Goal: Find specific fact: Find specific fact

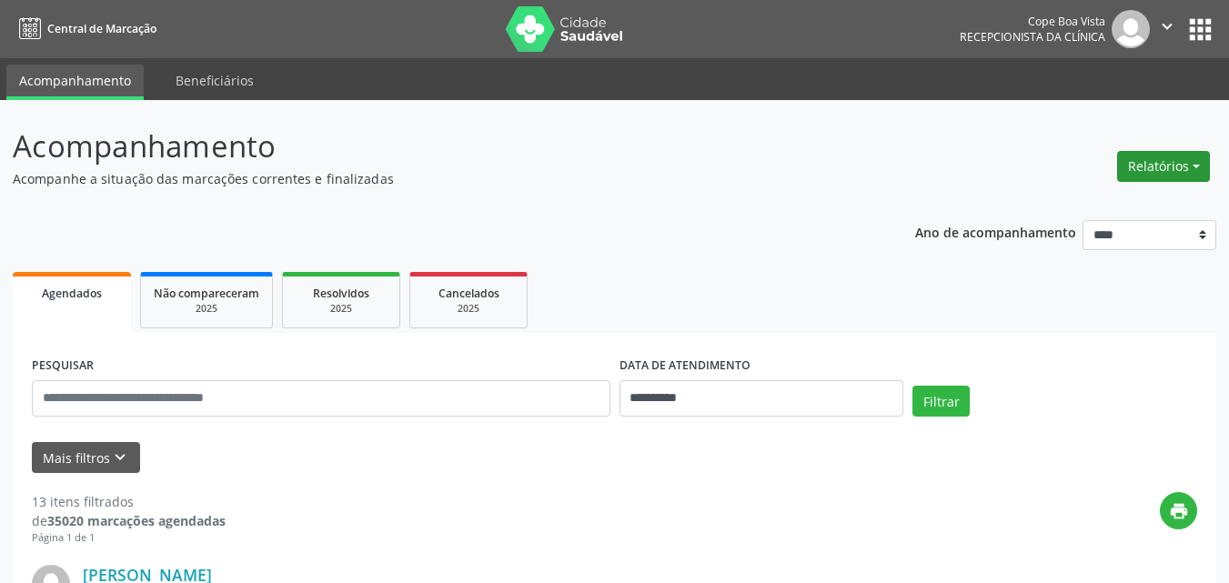
click at [1142, 169] on button "Relatórios" at bounding box center [1163, 166] width 93 height 31
click at [1068, 210] on link "Agendamentos" at bounding box center [1114, 205] width 196 height 25
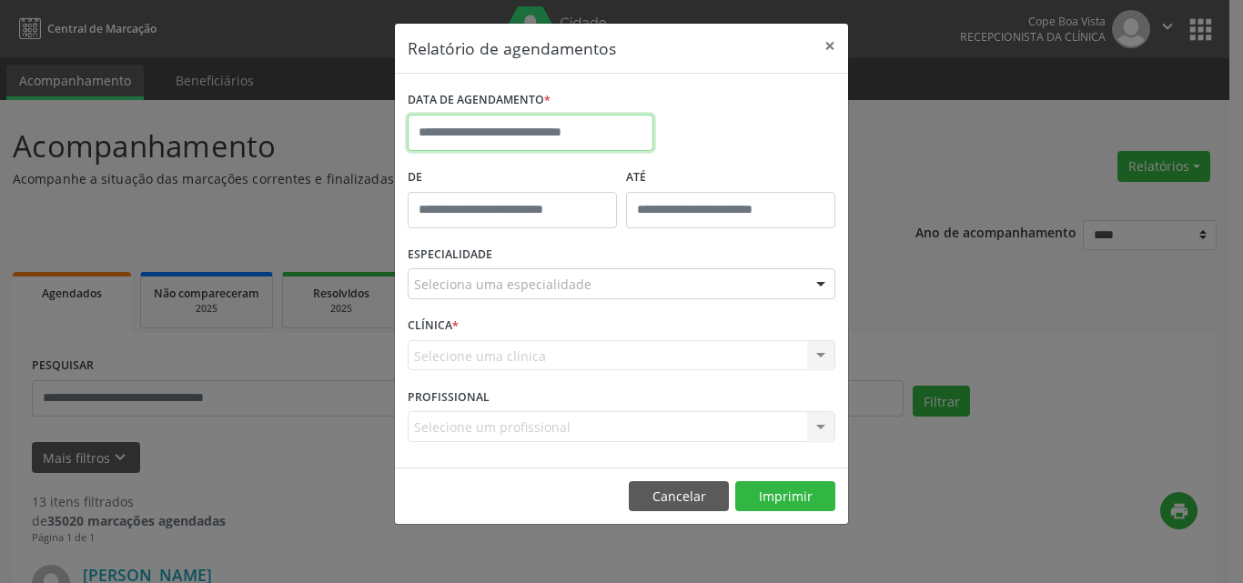
click at [541, 145] on input "text" at bounding box center [531, 133] width 246 height 36
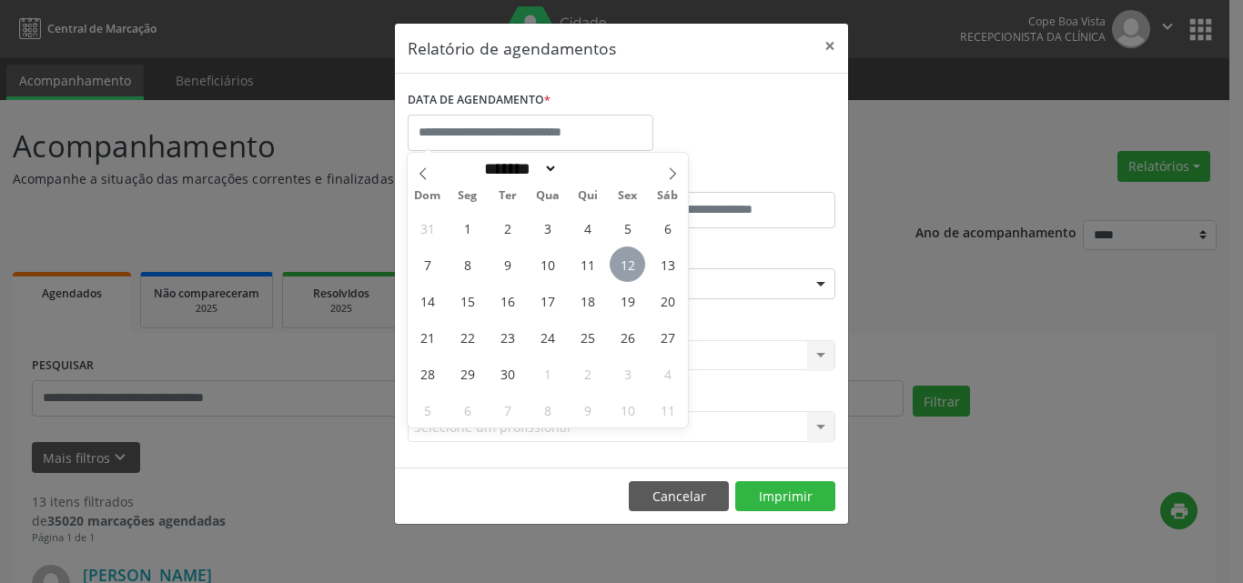
click at [621, 257] on span "12" at bounding box center [627, 264] width 35 height 35
type input "**********"
click at [627, 252] on span "12" at bounding box center [627, 264] width 35 height 35
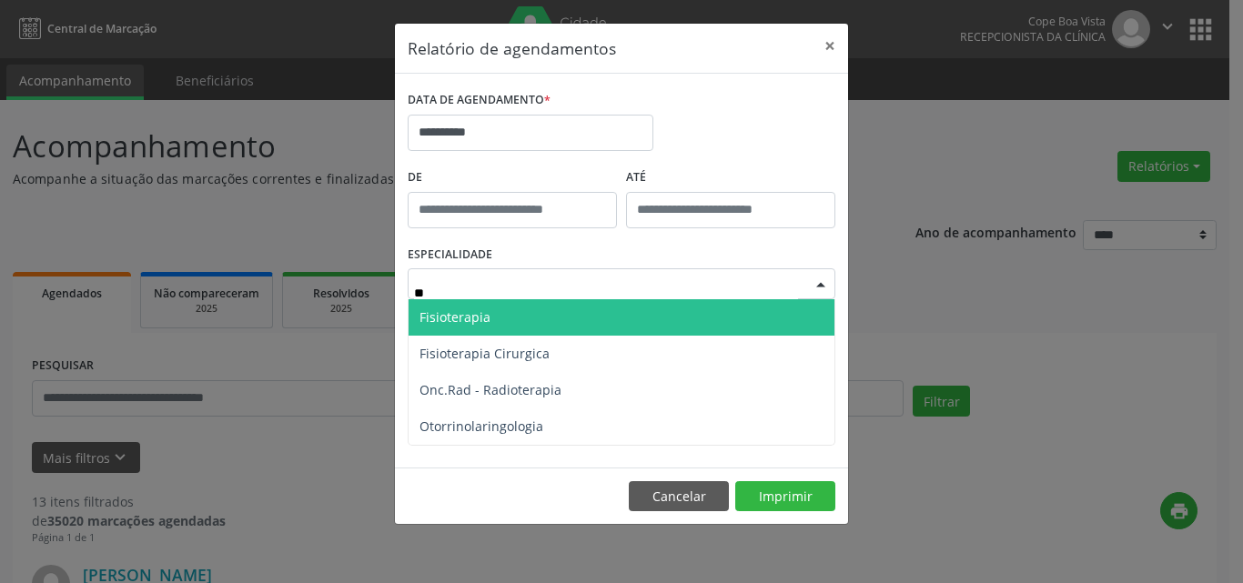
type input "***"
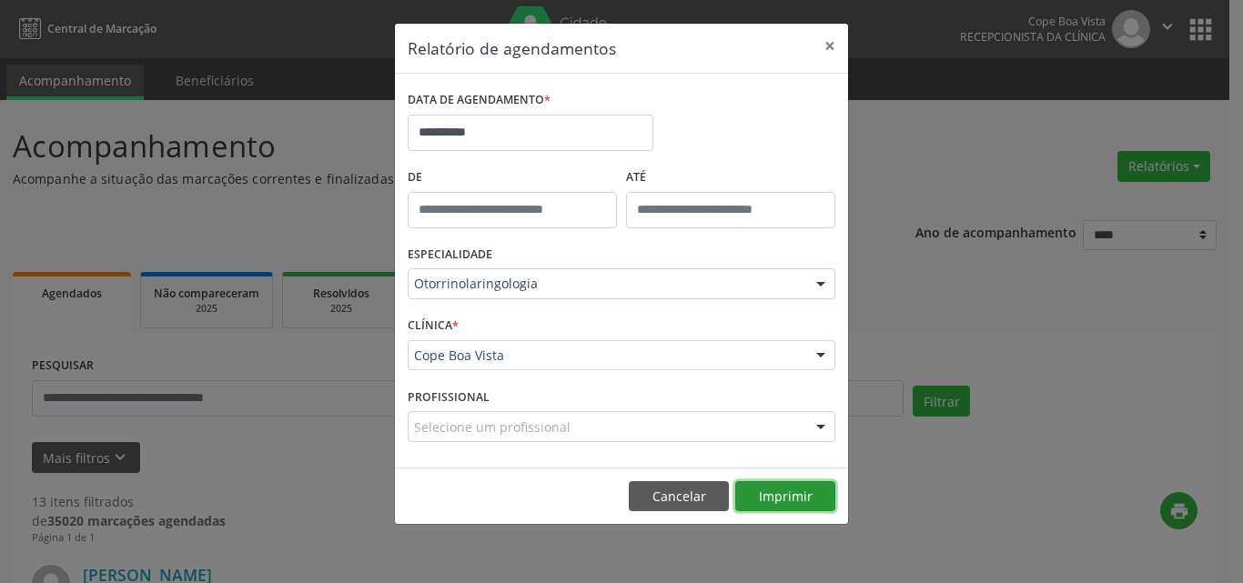
click at [783, 500] on button "Imprimir" at bounding box center [785, 496] width 100 height 31
click at [700, 487] on button "Cancelar" at bounding box center [679, 496] width 100 height 31
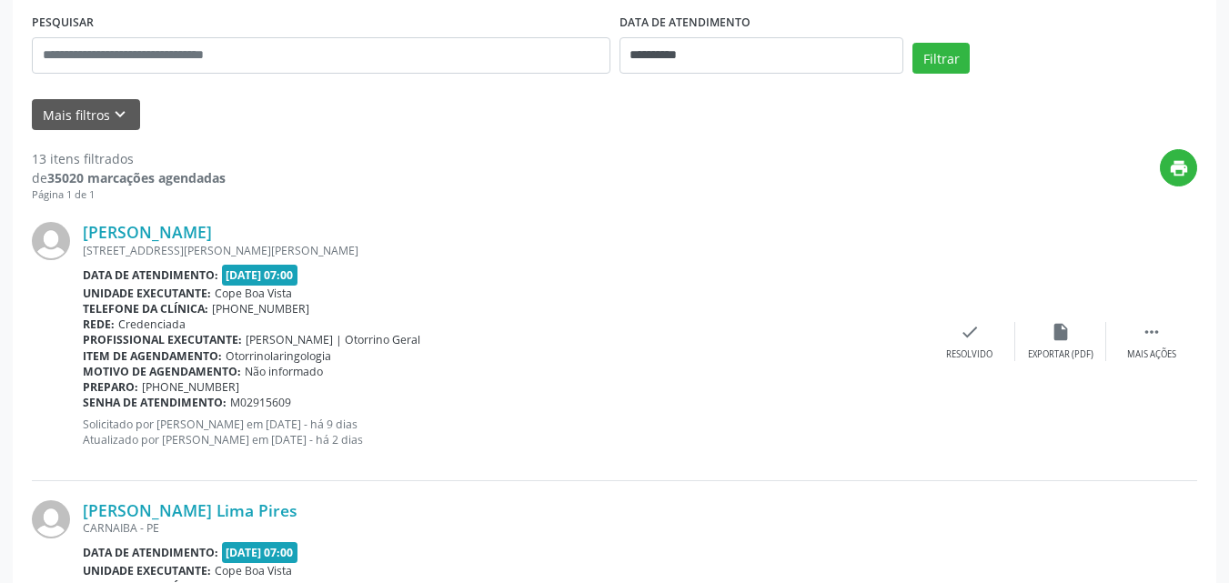
scroll to position [364, 0]
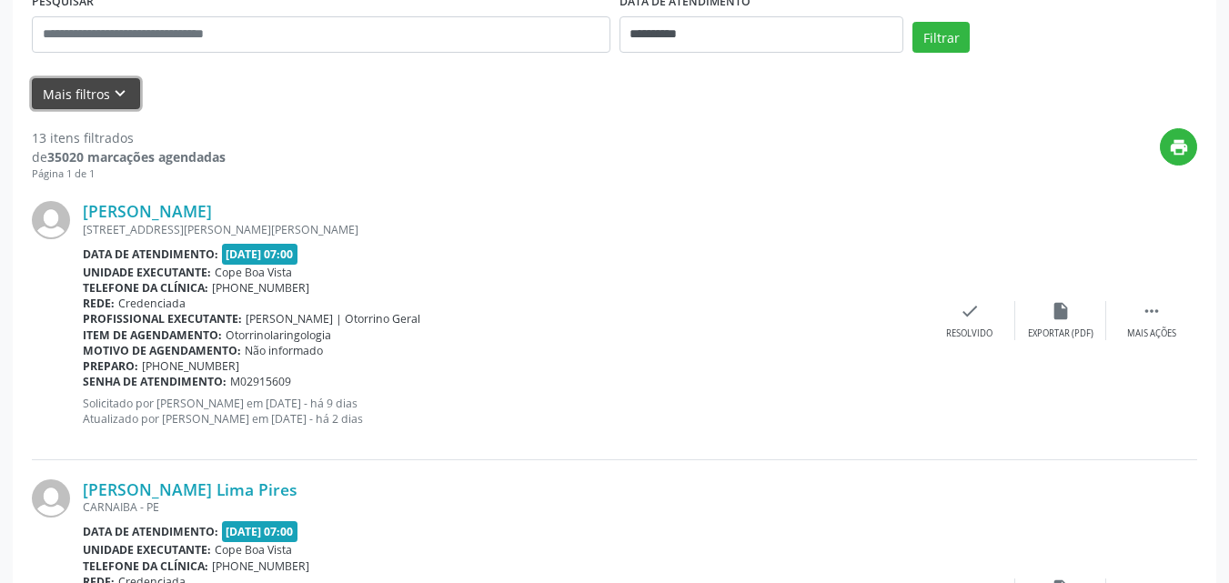
click at [119, 95] on icon "keyboard_arrow_down" at bounding box center [120, 94] width 20 height 20
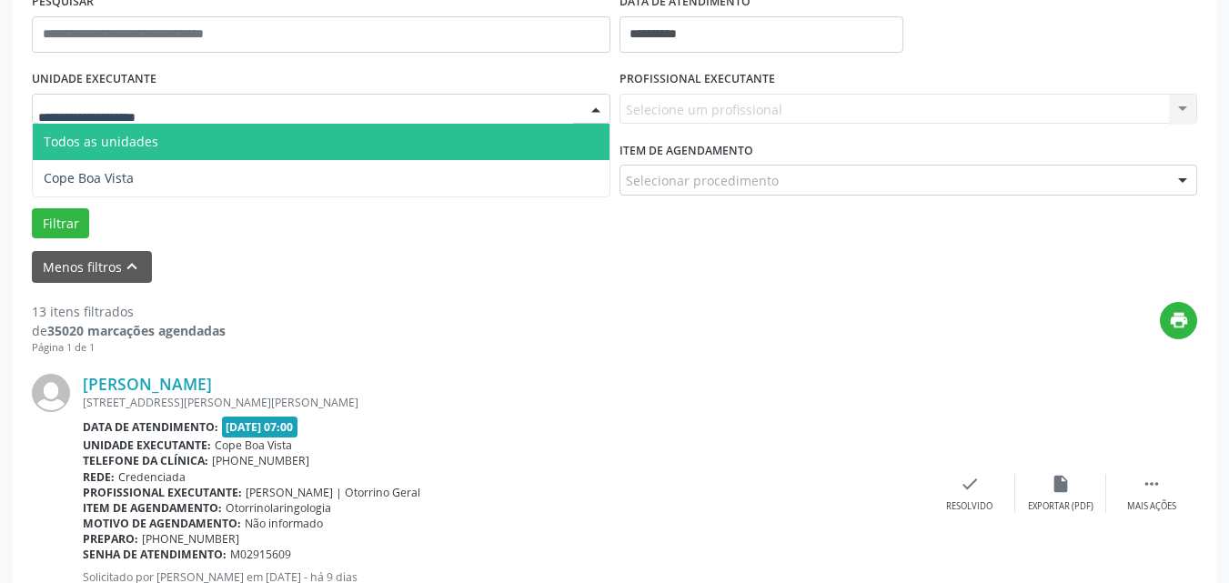
drag, startPoint x: 171, startPoint y: 116, endPoint x: 175, endPoint y: 136, distance: 20.3
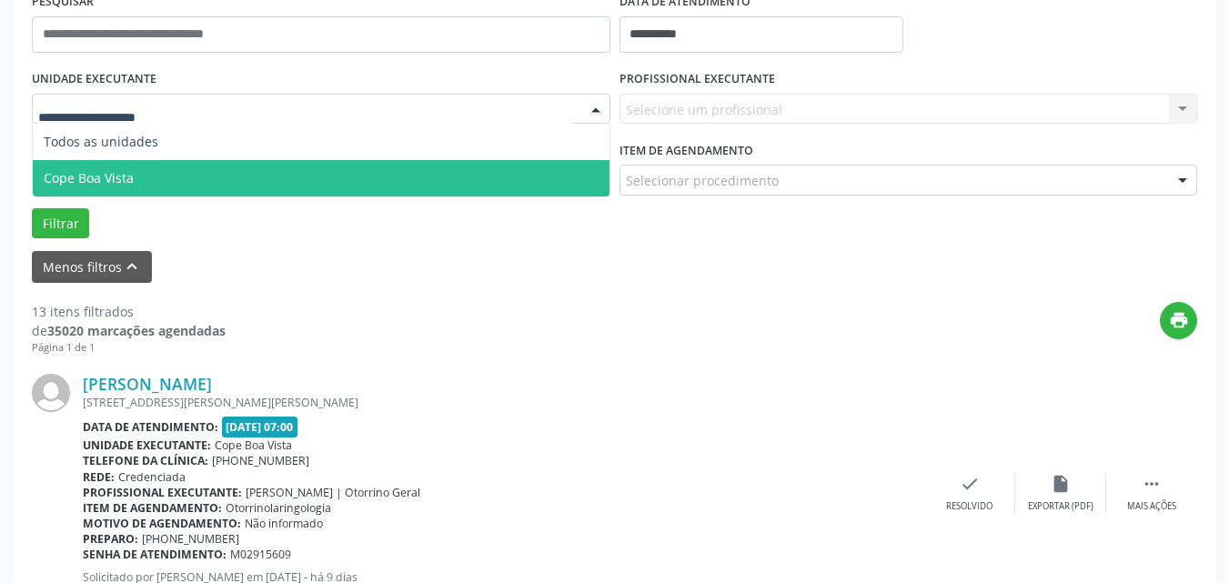
click at [182, 178] on span "Cope Boa Vista" at bounding box center [321, 178] width 577 height 36
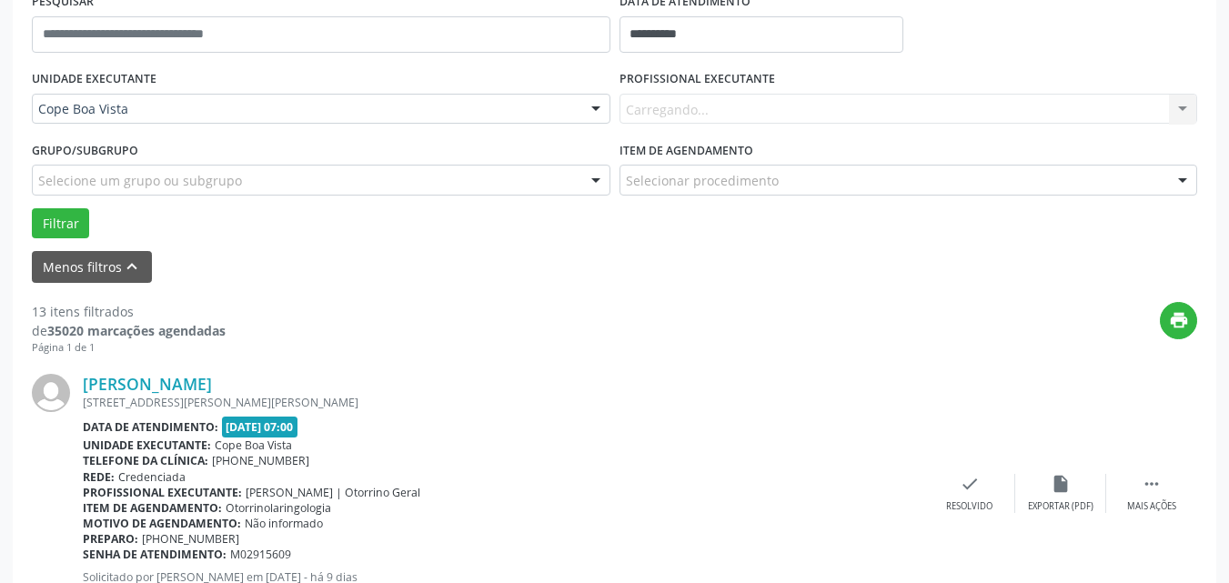
click at [770, 108] on div "Carregando... Nenhum resultado encontrado para: " " Não há nenhuma opção para s…" at bounding box center [909, 109] width 579 height 31
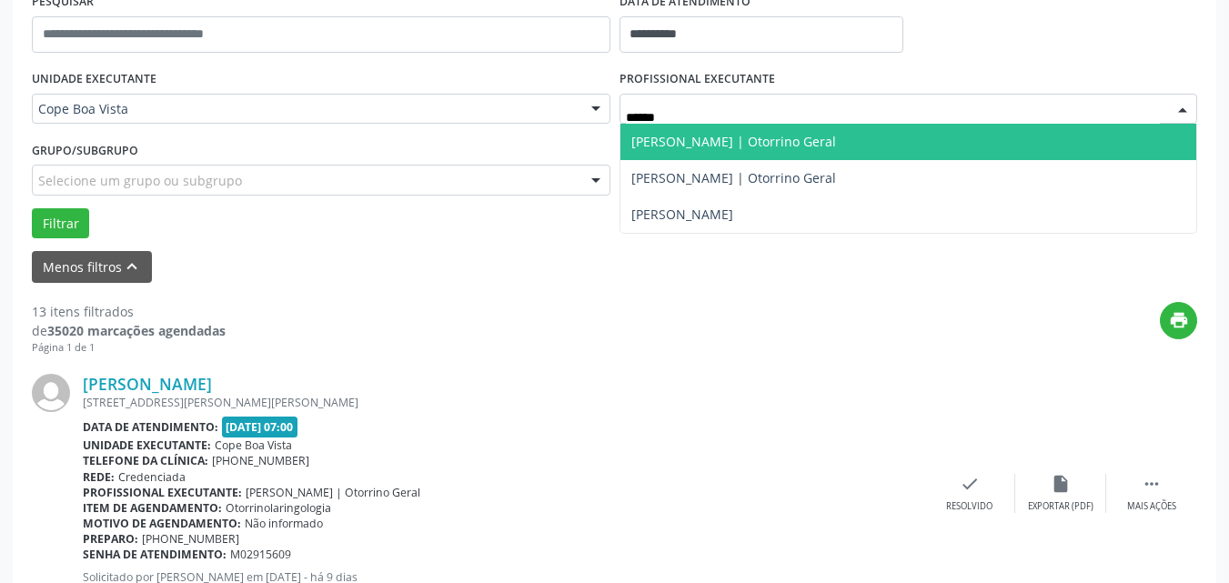
type input "*******"
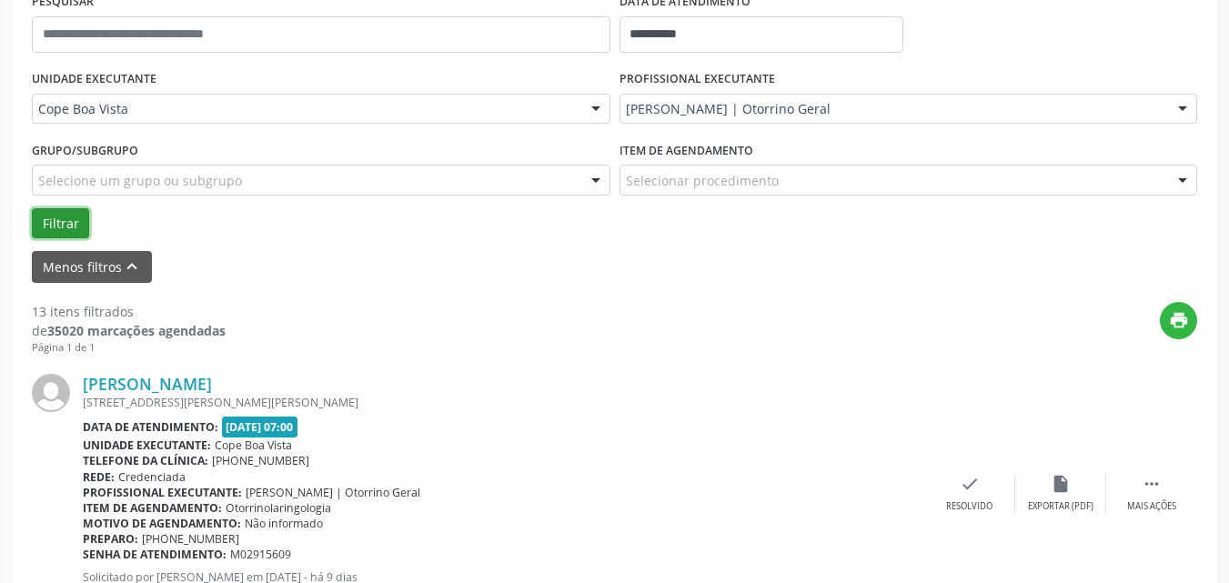
click at [69, 218] on button "Filtrar" at bounding box center [60, 223] width 57 height 31
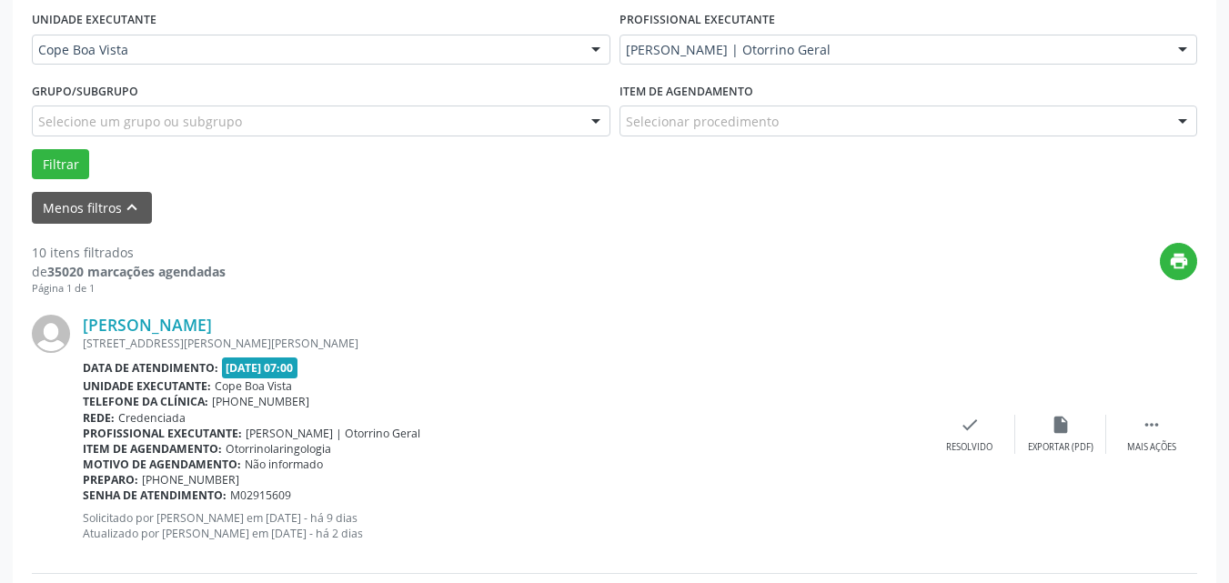
scroll to position [455, 0]
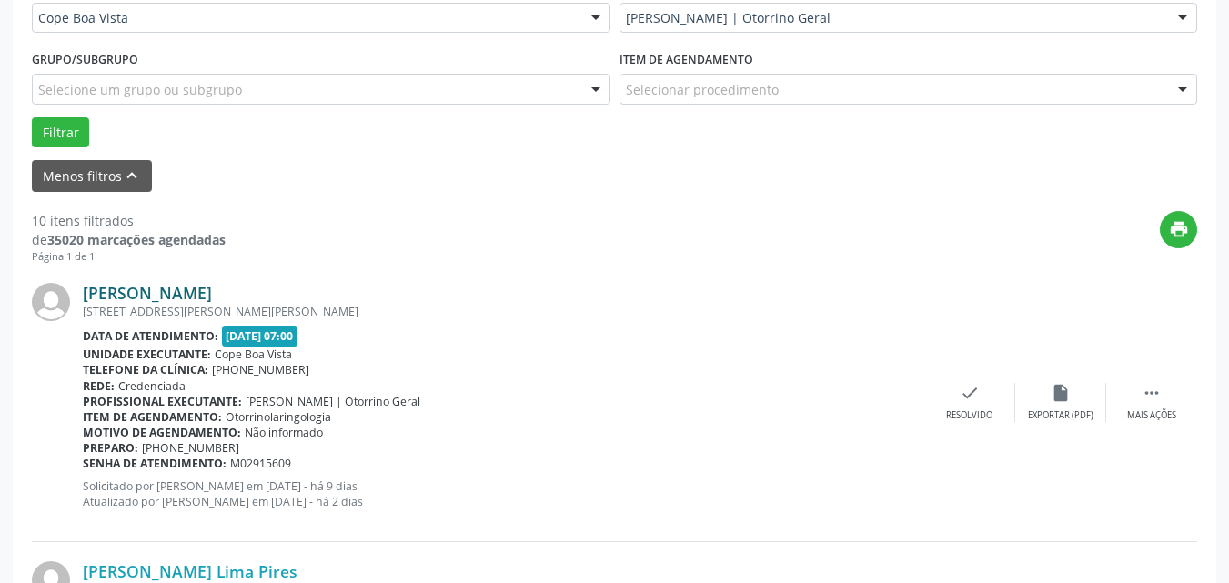
click at [212, 291] on link "[PERSON_NAME]" at bounding box center [147, 293] width 129 height 20
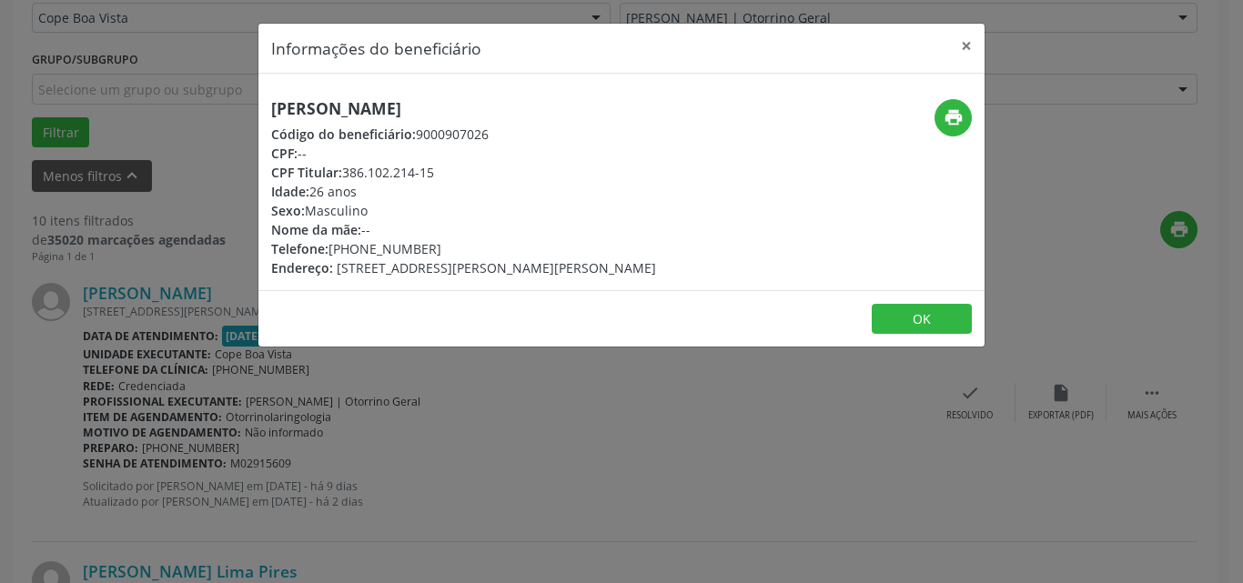
drag, startPoint x: 345, startPoint y: 179, endPoint x: 439, endPoint y: 179, distance: 93.7
click at [439, 179] on div "CPF Titular: 386.102.214-15" at bounding box center [463, 172] width 385 height 19
copy div "386.102.214-15"
click at [321, 525] on div "Informações do beneficiário × [PERSON_NAME] Código do beneficiário: 9000907026 …" at bounding box center [621, 291] width 1243 height 583
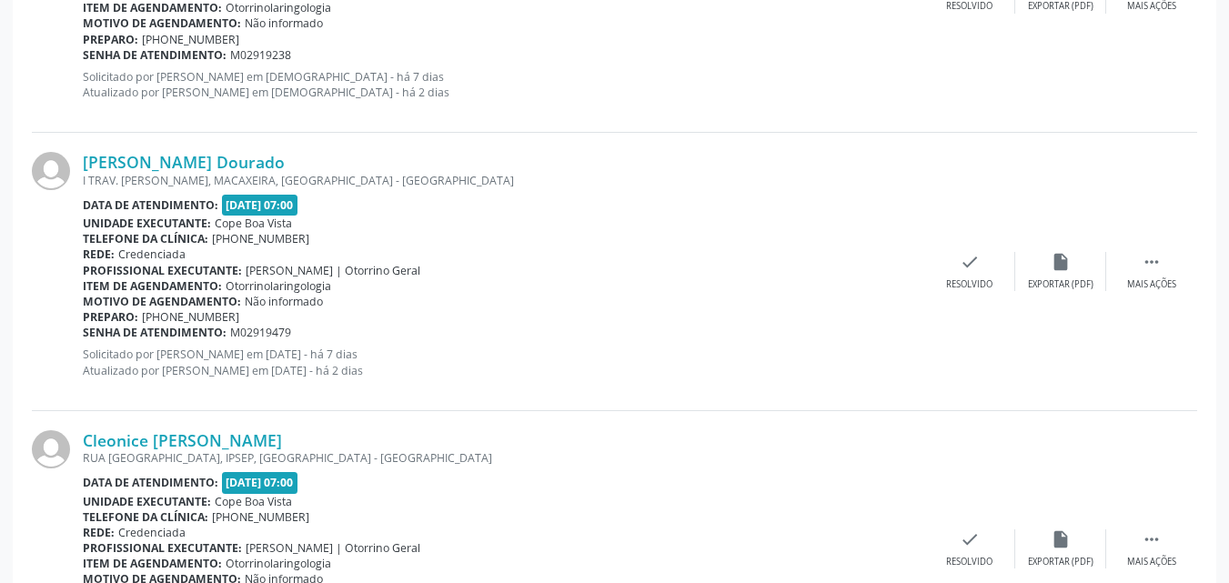
scroll to position [2491, 0]
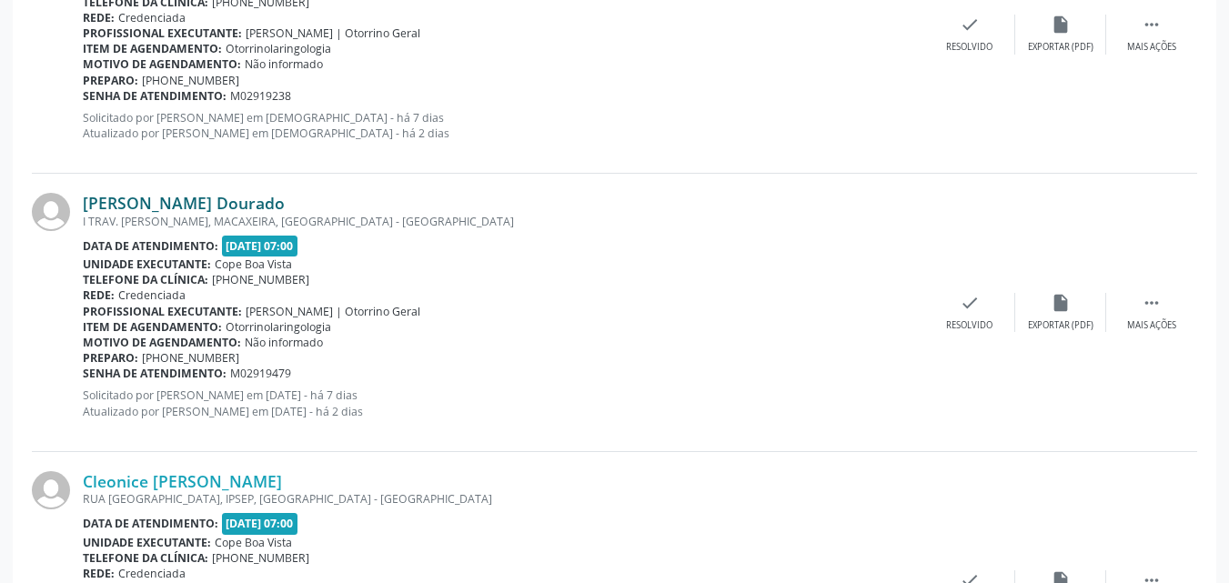
click at [232, 196] on link "[PERSON_NAME] Dourado" at bounding box center [184, 203] width 202 height 20
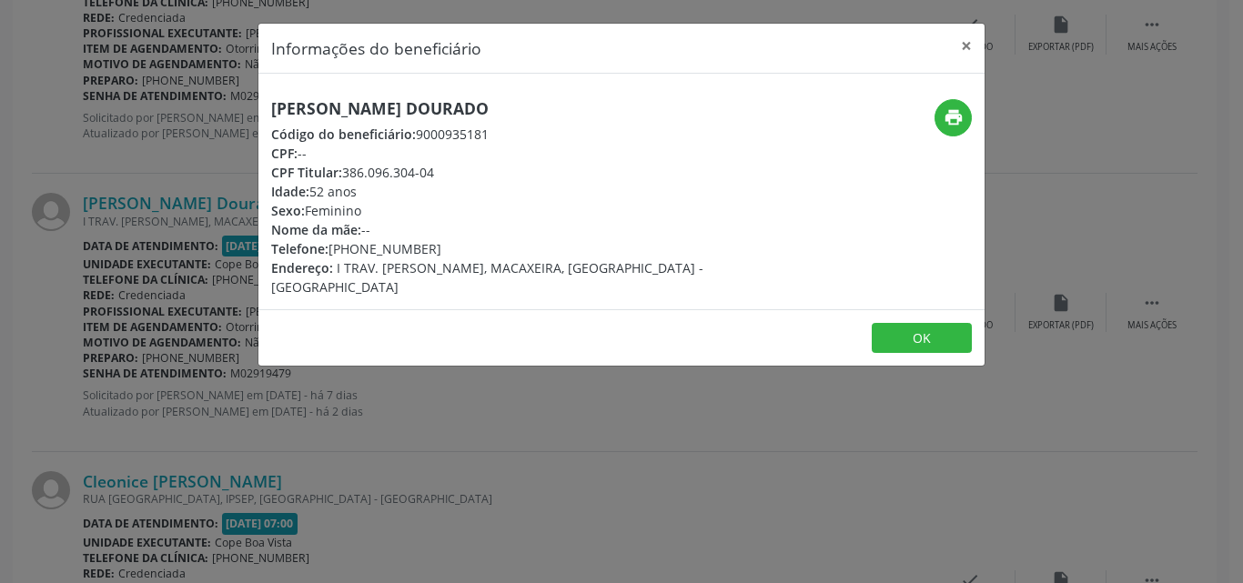
drag, startPoint x: 343, startPoint y: 173, endPoint x: 436, endPoint y: 173, distance: 92.8
click at [436, 173] on div "CPF Titular: 386.096.304-04" at bounding box center [500, 172] width 459 height 19
copy div "386.096.304-04"
click at [939, 323] on button "OK" at bounding box center [922, 338] width 100 height 31
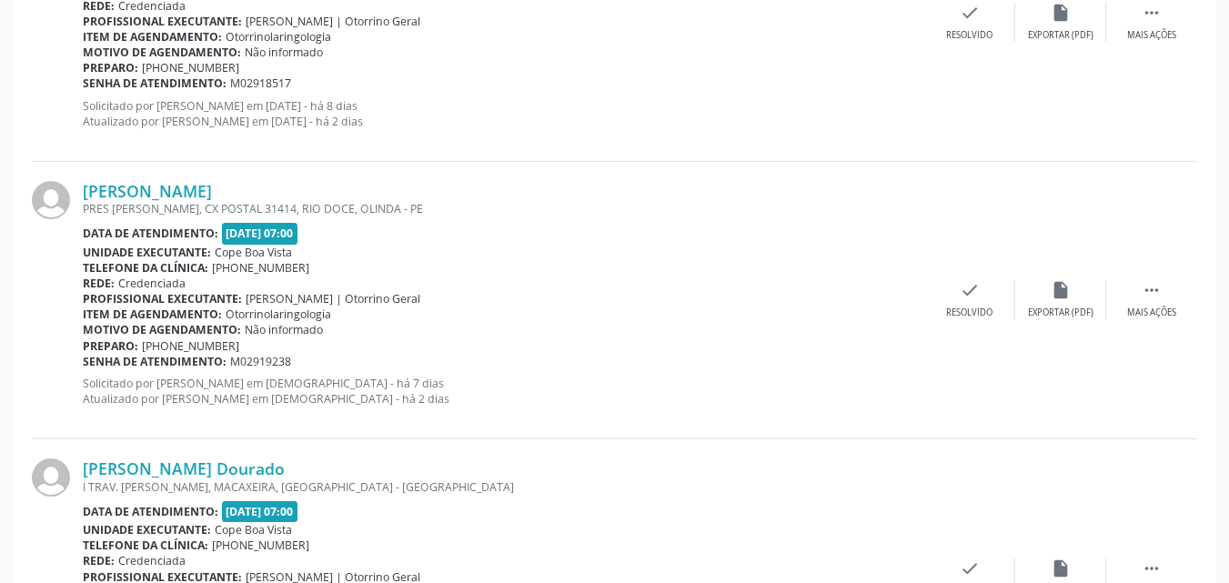
scroll to position [2218, 0]
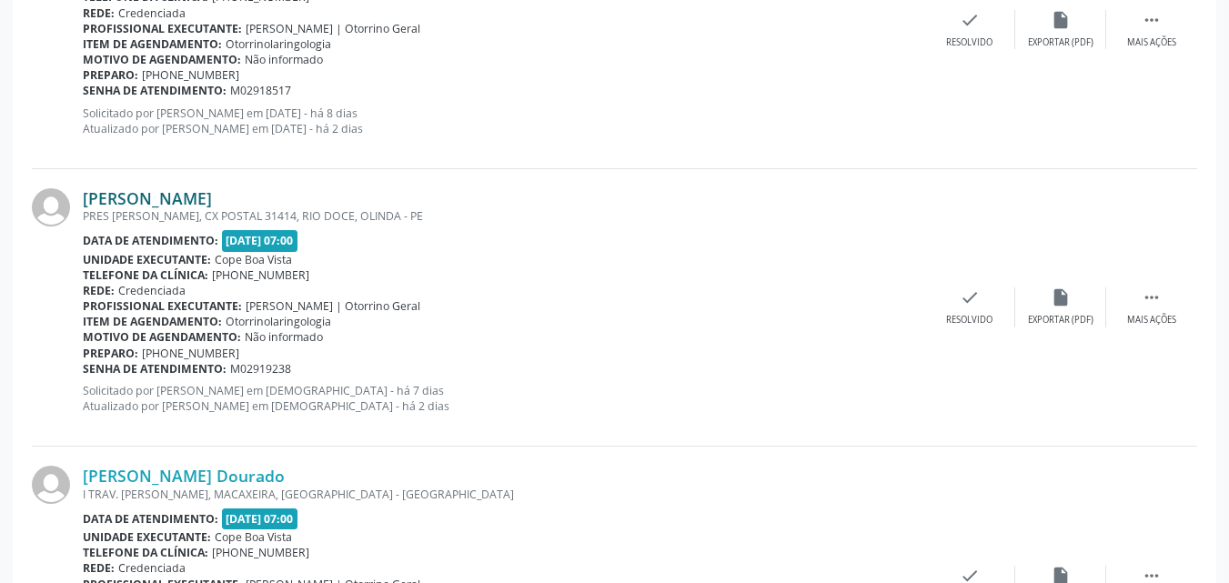
click at [204, 207] on link "[PERSON_NAME]" at bounding box center [147, 198] width 129 height 20
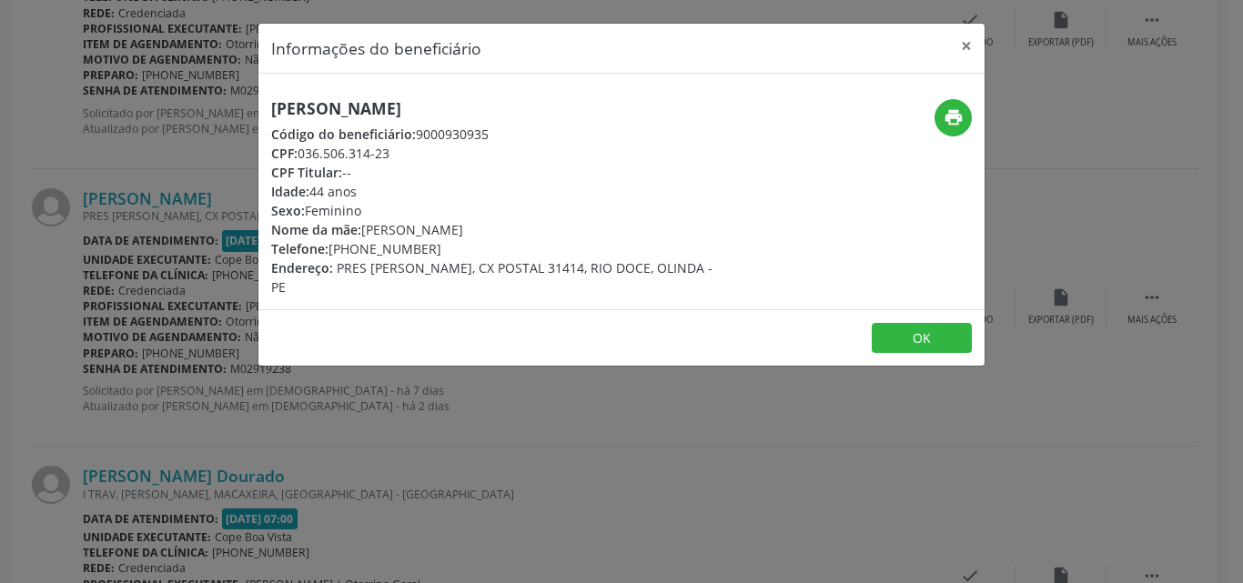
click at [366, 117] on h5 "[PERSON_NAME]" at bounding box center [500, 108] width 459 height 19
copy div "[PERSON_NAME]"
copy div "[PHONE_NUMBER]"
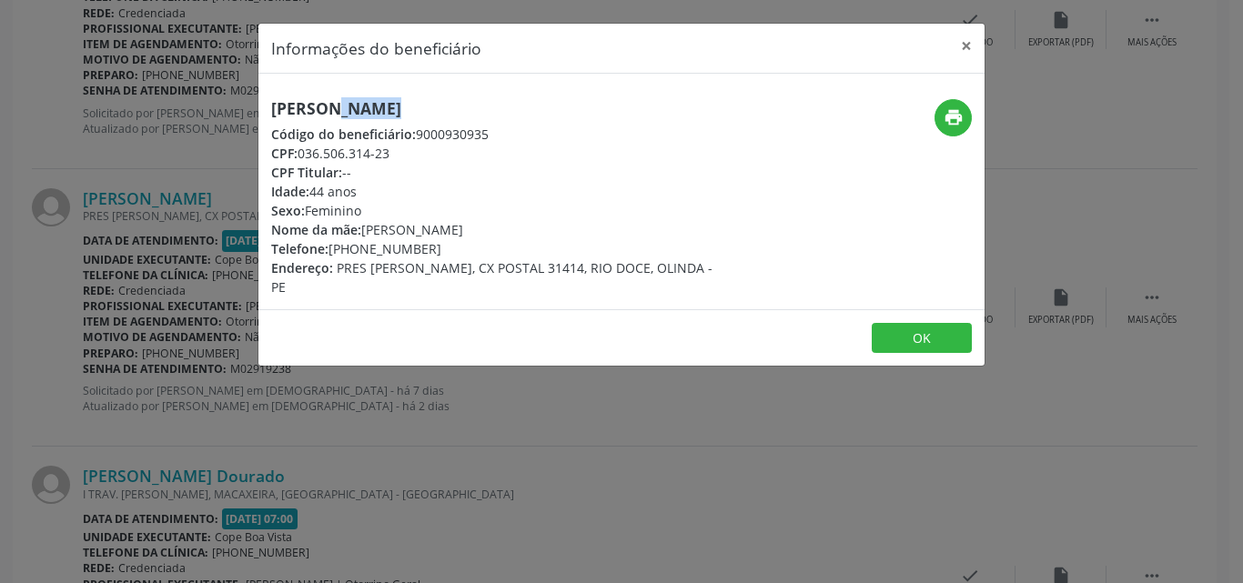
drag, startPoint x: 329, startPoint y: 251, endPoint x: 436, endPoint y: 252, distance: 106.5
click at [436, 252] on div "Telefone: [PHONE_NUMBER]" at bounding box center [500, 248] width 459 height 19
drag, startPoint x: 363, startPoint y: 227, endPoint x: 585, endPoint y: 225, distance: 222.0
click at [585, 225] on div "Nome da mãe: [PERSON_NAME]" at bounding box center [500, 229] width 459 height 19
copy div "[PERSON_NAME]"
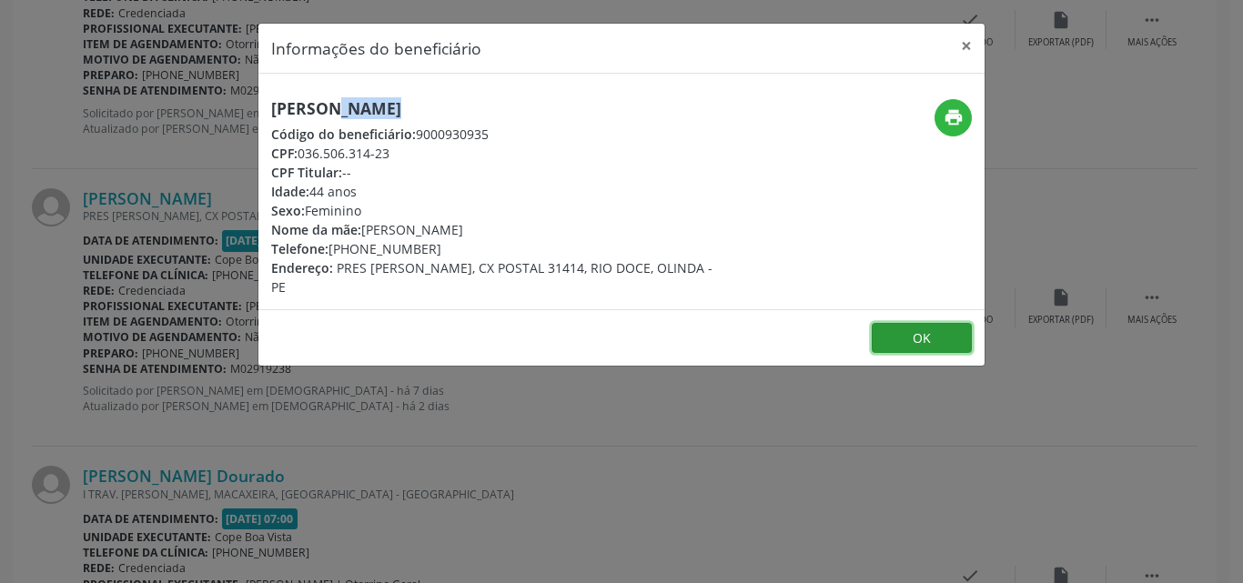
click at [960, 331] on button "OK" at bounding box center [922, 338] width 100 height 31
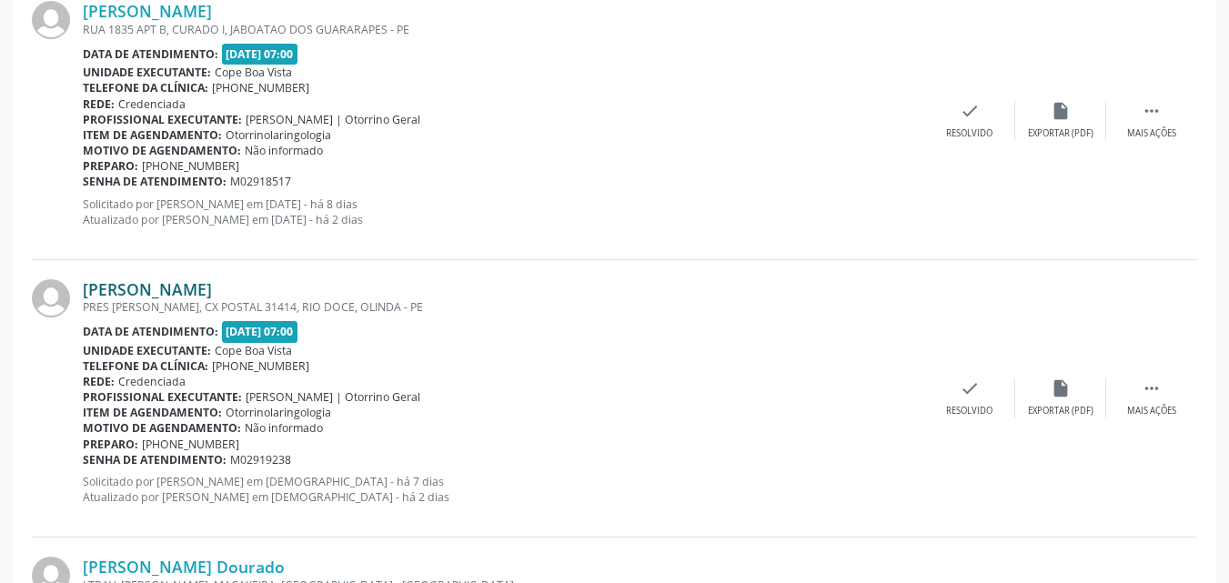
scroll to position [2036, 0]
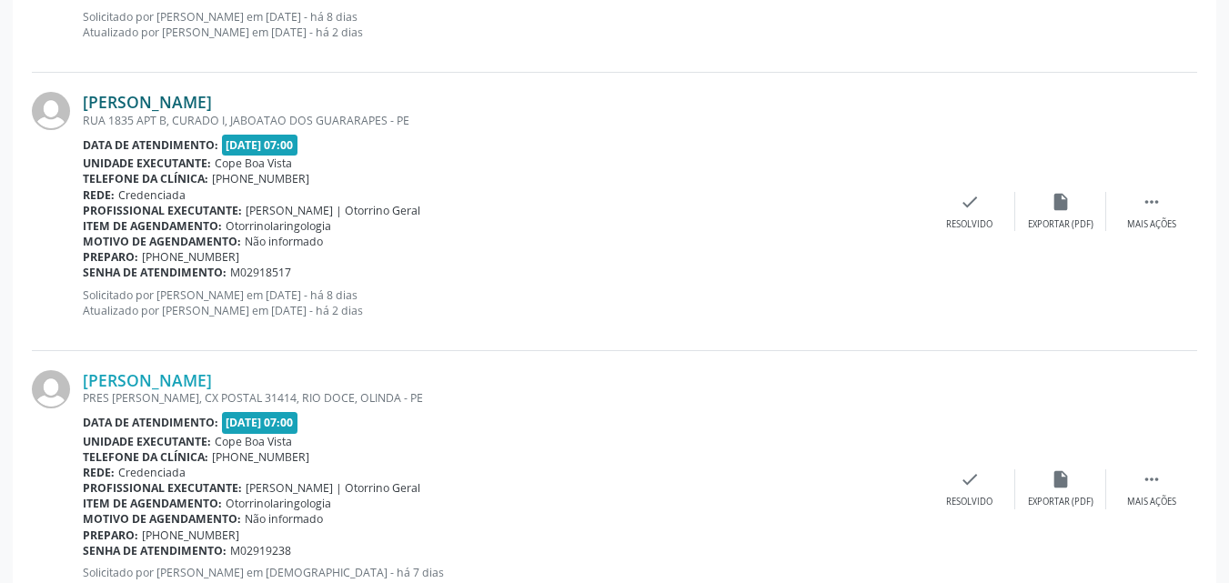
click at [173, 108] on link "[PERSON_NAME]" at bounding box center [147, 102] width 129 height 20
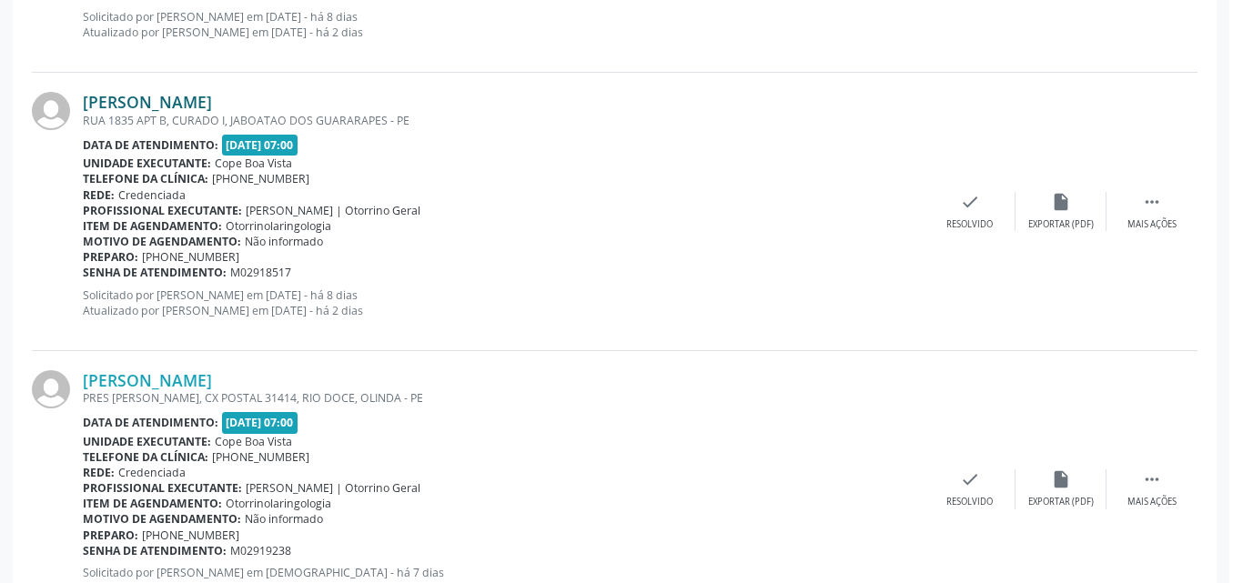
click at [172, 108] on div "Informações do beneficiário × Carregando OK" at bounding box center [621, 291] width 1243 height 583
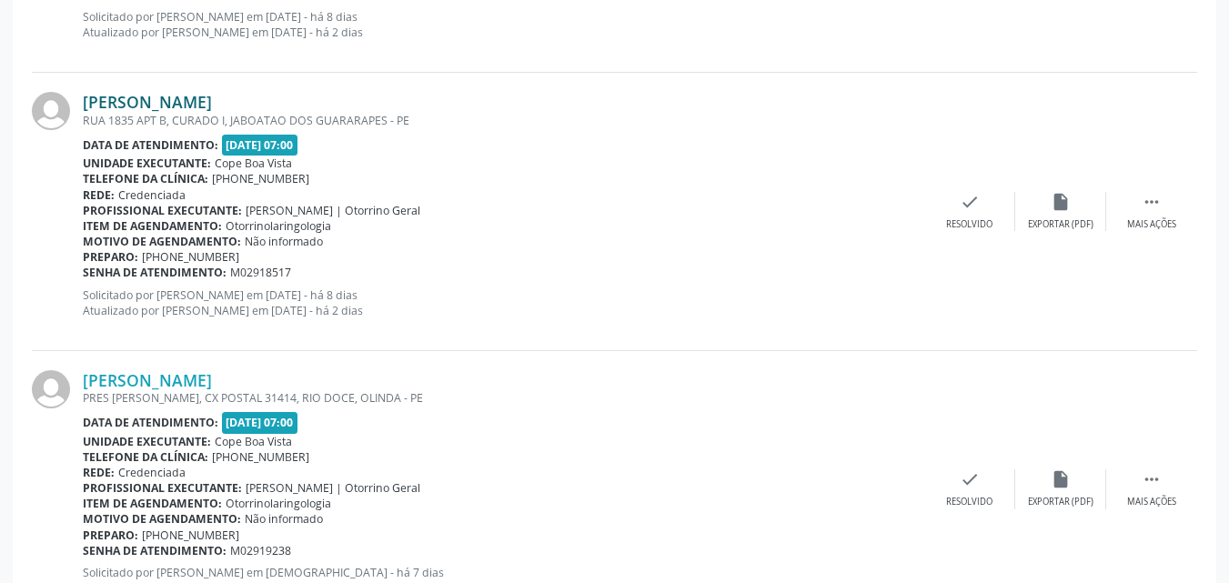
click at [172, 109] on link "[PERSON_NAME]" at bounding box center [147, 102] width 129 height 20
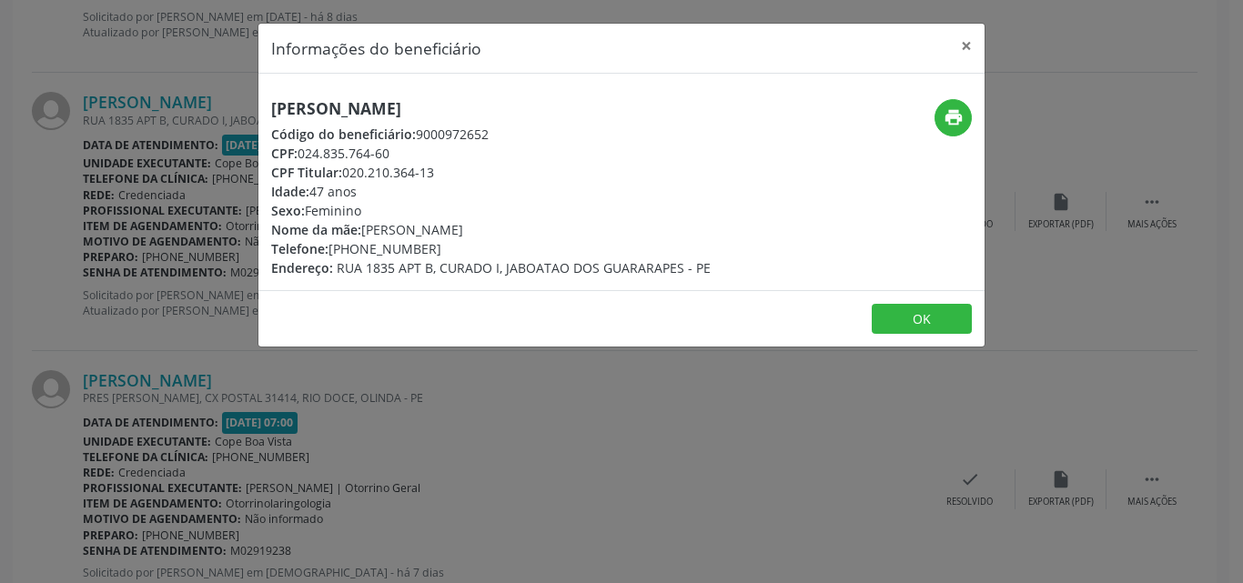
click at [465, 110] on h5 "[PERSON_NAME]" at bounding box center [491, 108] width 440 height 19
copy div "[PERSON_NAME]"
drag, startPoint x: 364, startPoint y: 233, endPoint x: 548, endPoint y: 230, distance: 183.8
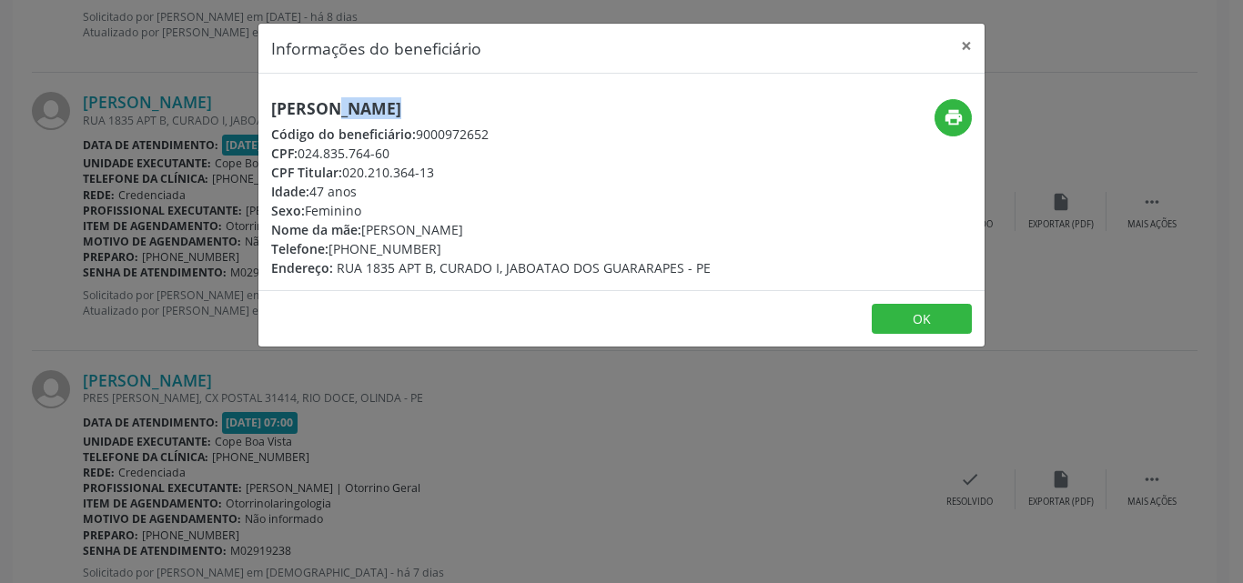
click at [548, 231] on div "Nome da mãe: [PERSON_NAME]" at bounding box center [491, 229] width 440 height 19
copy div "[PERSON_NAME]"
drag, startPoint x: 333, startPoint y: 247, endPoint x: 443, endPoint y: 248, distance: 110.1
click at [443, 248] on div "Telefone: [PHONE_NUMBER]" at bounding box center [491, 248] width 440 height 19
copy div "[PHONE_NUMBER]"
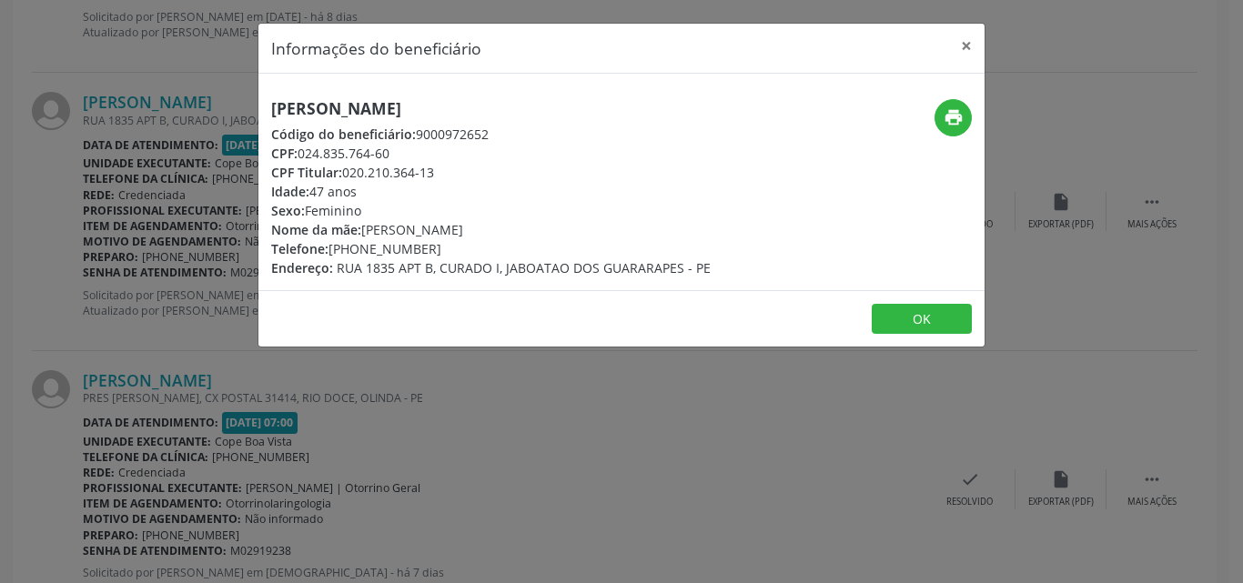
click at [210, 369] on div "Informações do beneficiário × [PERSON_NAME] Código do beneficiário: 9000972652 …" at bounding box center [621, 291] width 1243 height 583
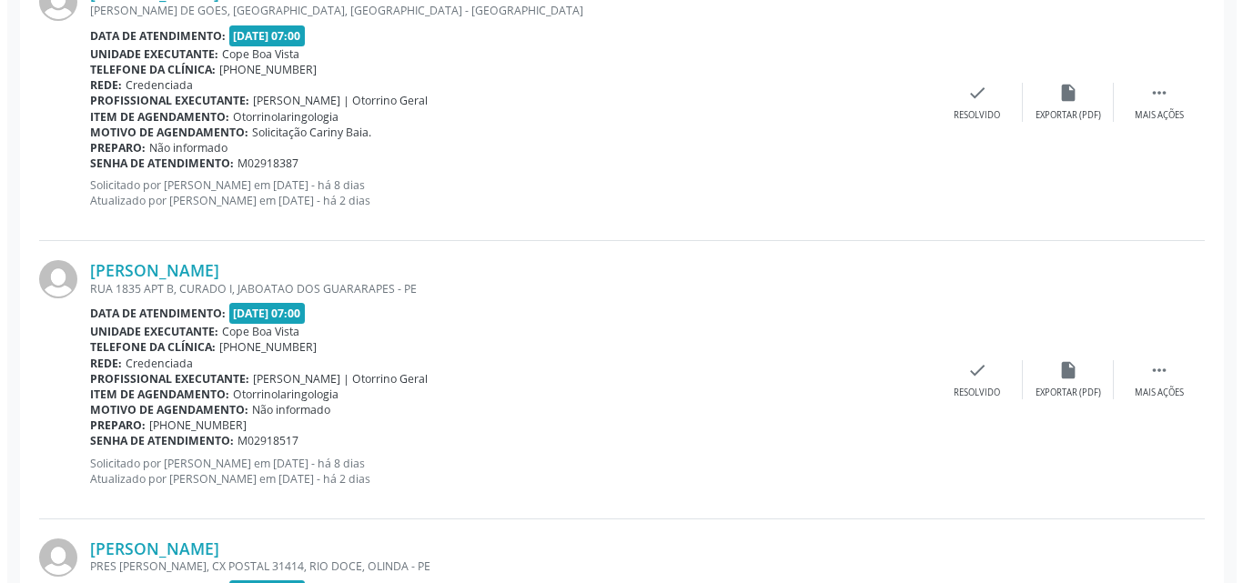
scroll to position [1854, 0]
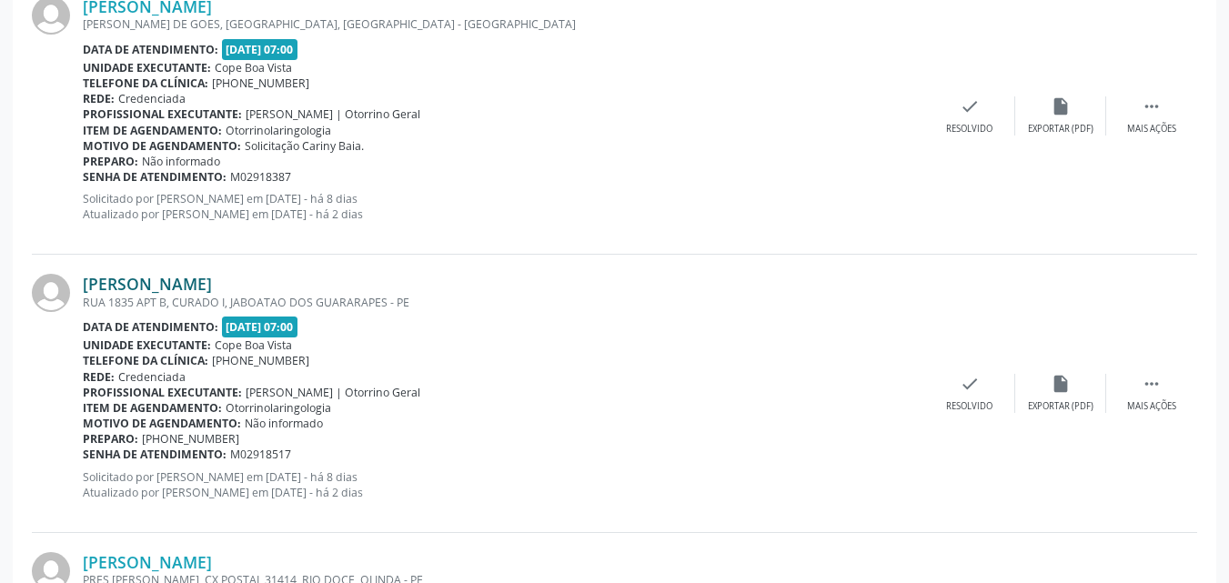
click at [191, 280] on link "[PERSON_NAME]" at bounding box center [147, 284] width 129 height 20
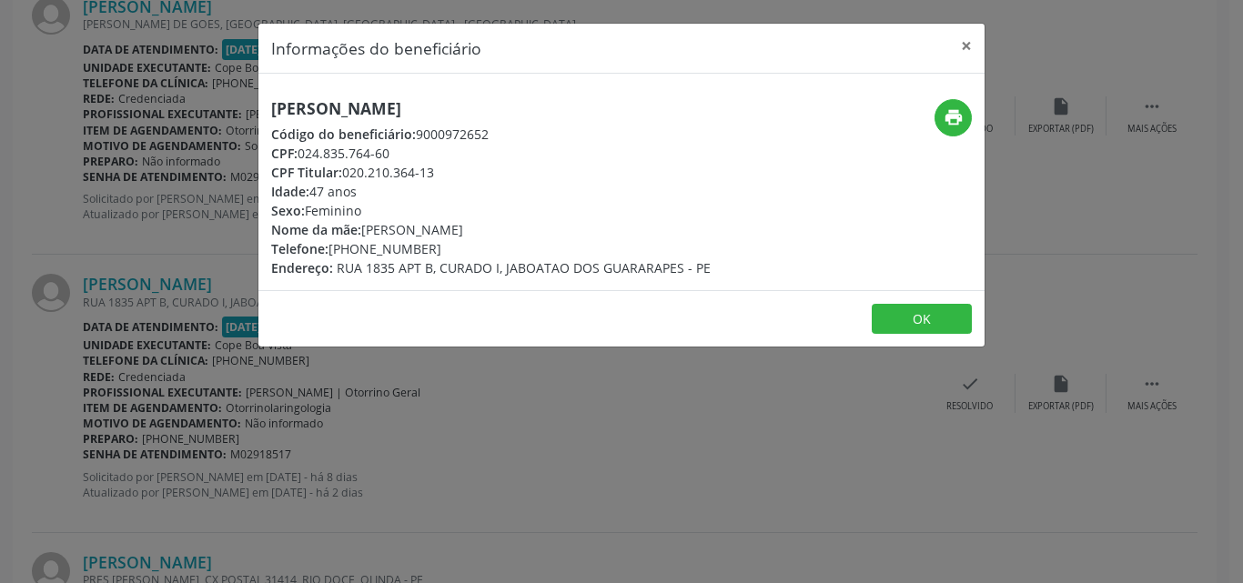
click at [362, 107] on h5 "[PERSON_NAME]" at bounding box center [491, 108] width 440 height 19
click at [363, 106] on h5 "[PERSON_NAME]" at bounding box center [491, 108] width 440 height 19
copy div "[PERSON_NAME]"
drag, startPoint x: 346, startPoint y: 174, endPoint x: 443, endPoint y: 174, distance: 97.4
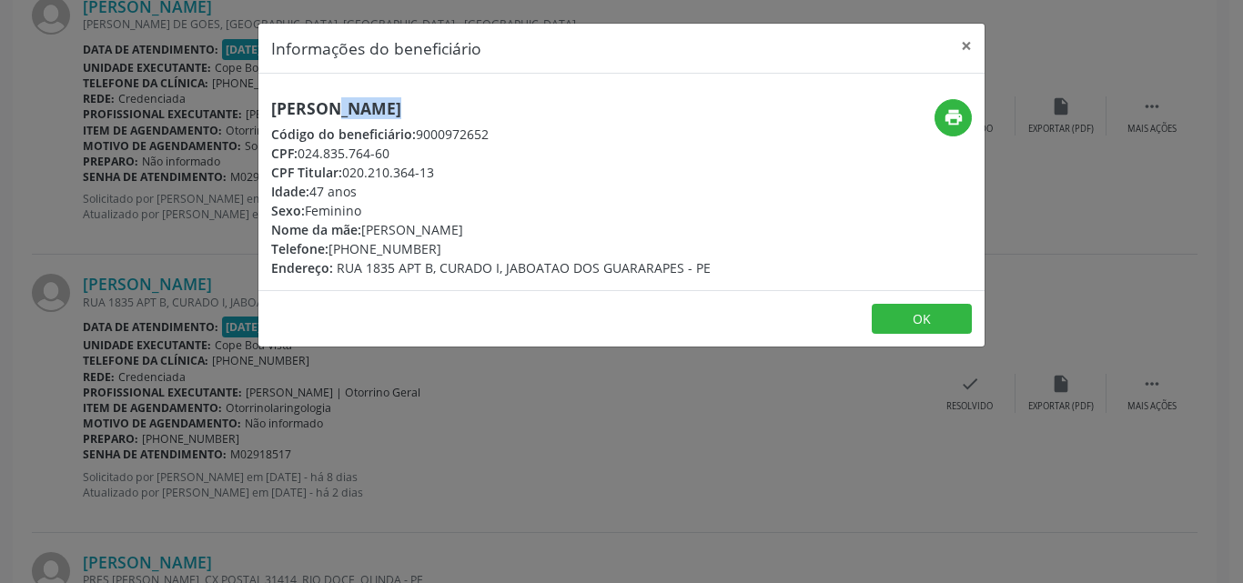
click at [442, 174] on div "CPF Titular: 020.210.364-13" at bounding box center [491, 172] width 440 height 19
copy div "020.210.364-13"
drag, startPoint x: 365, startPoint y: 227, endPoint x: 547, endPoint y: 226, distance: 182.0
click at [547, 226] on div "Nome da mãe: [PERSON_NAME]" at bounding box center [491, 229] width 440 height 19
drag, startPoint x: 299, startPoint y: 156, endPoint x: 405, endPoint y: 150, distance: 105.7
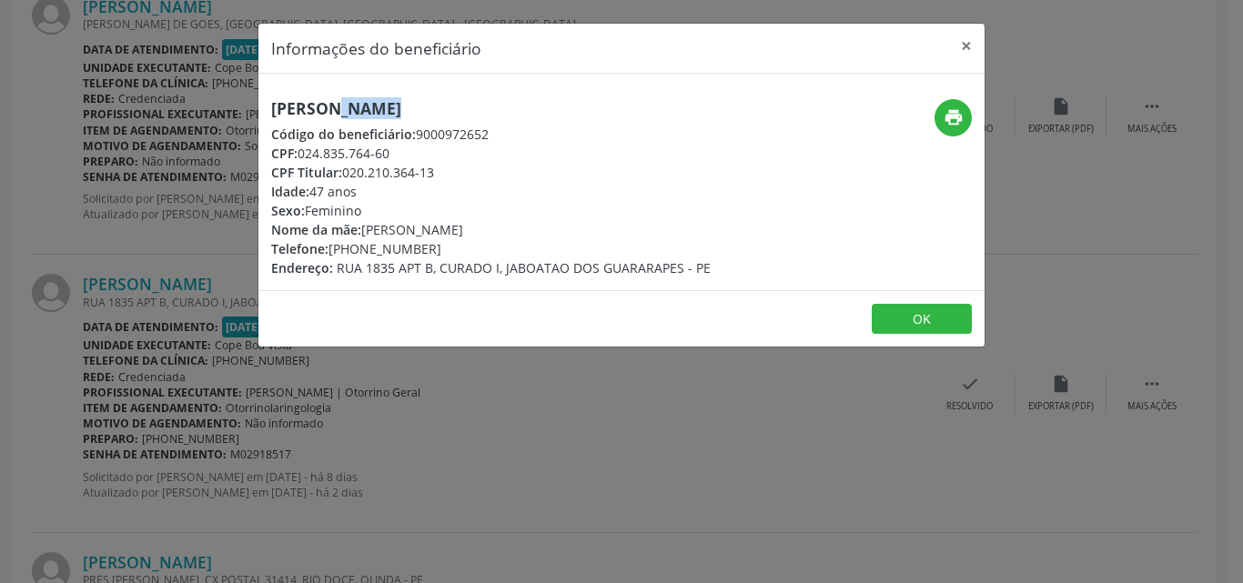
click at [405, 150] on div "CPF: 024.835.764-60" at bounding box center [491, 153] width 440 height 19
click at [140, 392] on div "Informações do beneficiário × [PERSON_NAME] Código do beneficiário: 9000972652 …" at bounding box center [621, 291] width 1243 height 583
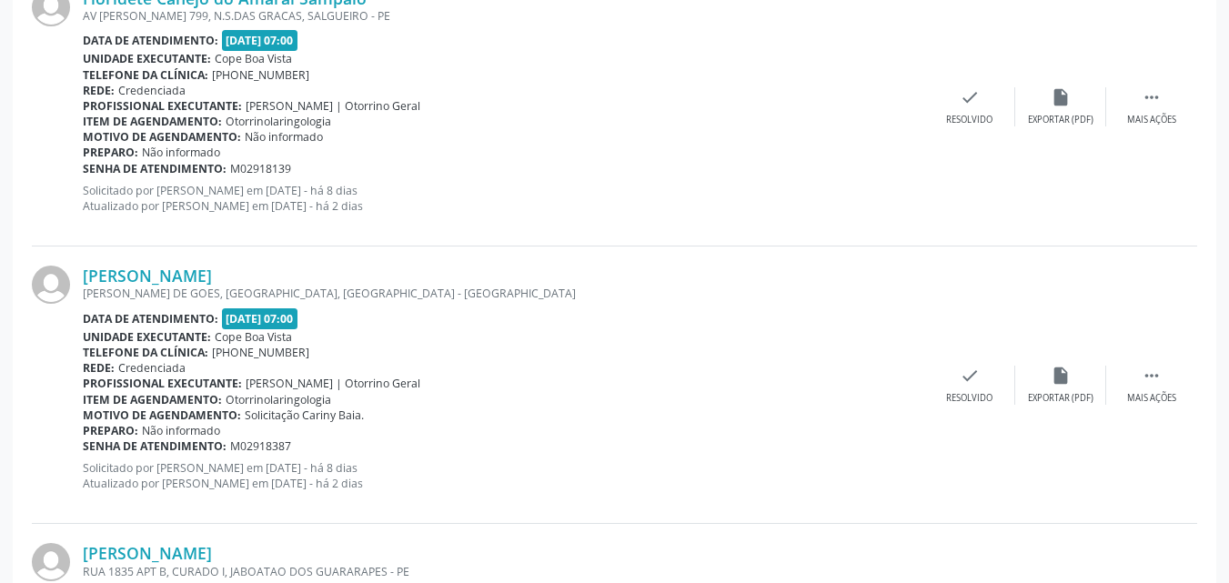
scroll to position [1581, 0]
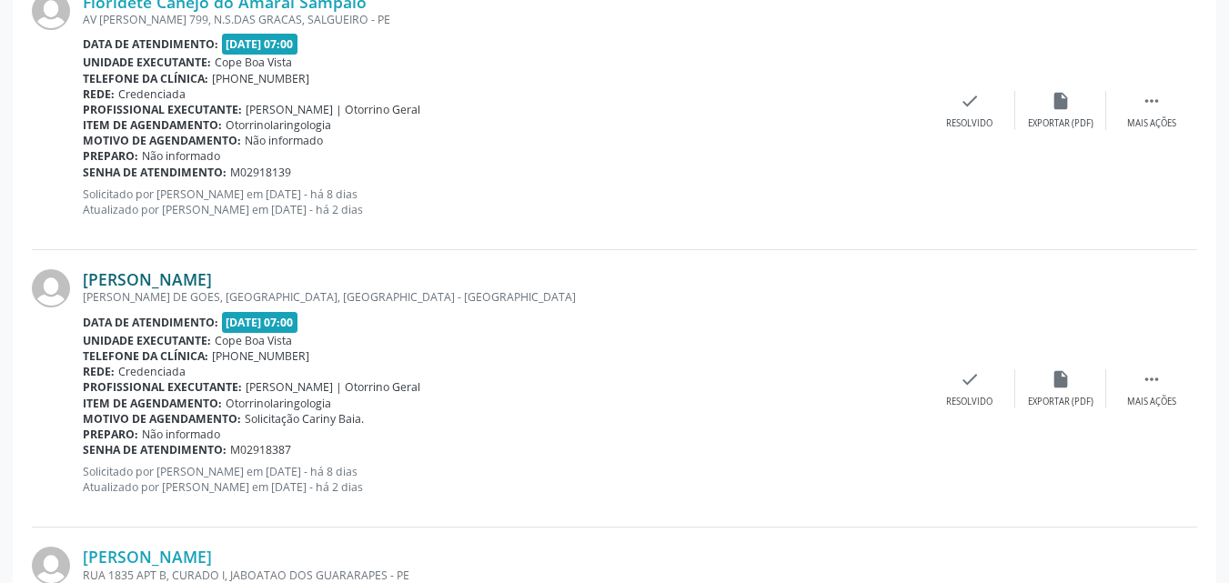
click at [170, 280] on link "[PERSON_NAME]" at bounding box center [147, 279] width 129 height 20
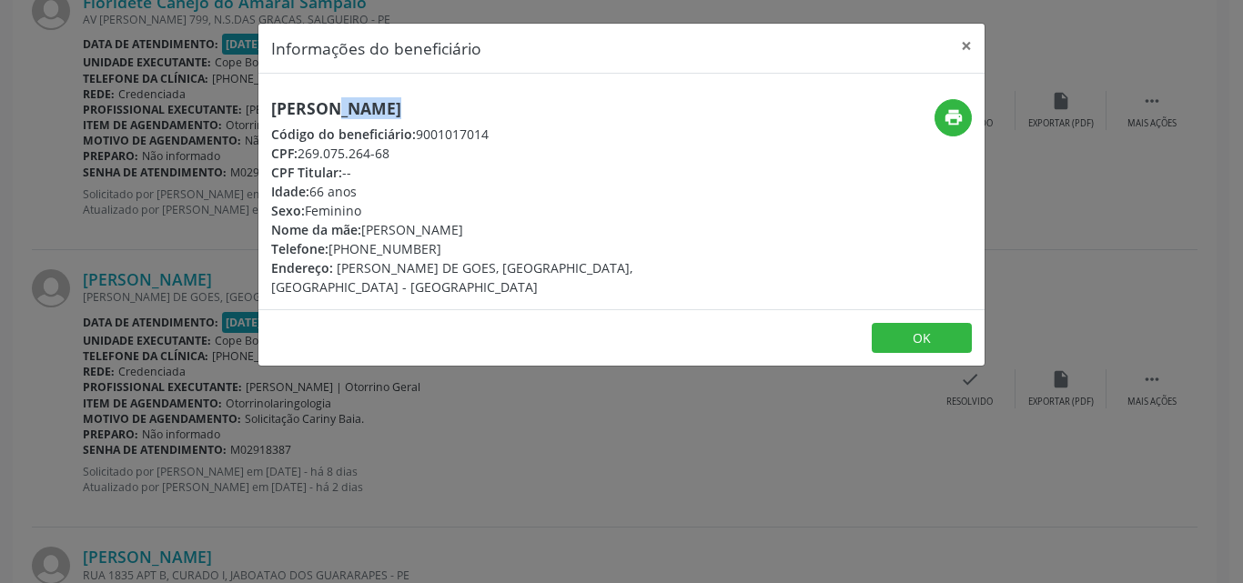
click at [412, 102] on h5 "[PERSON_NAME]" at bounding box center [500, 108] width 459 height 19
drag, startPoint x: 337, startPoint y: 250, endPoint x: 437, endPoint y: 241, distance: 100.5
click at [437, 243] on div "Telefone: [PHONE_NUMBER]" at bounding box center [500, 248] width 459 height 19
drag, startPoint x: 264, startPoint y: 381, endPoint x: 199, endPoint y: 347, distance: 73.3
click at [262, 381] on div "Informações do beneficiário × [PERSON_NAME] Código do beneficiário: 9001017014 …" at bounding box center [621, 291] width 1243 height 583
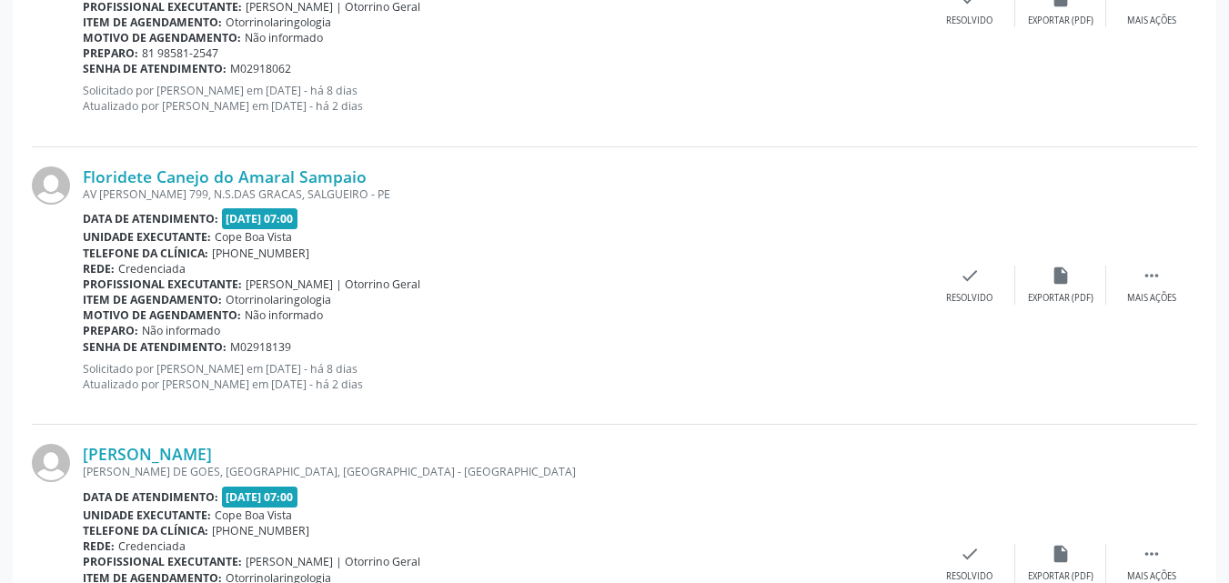
scroll to position [1399, 0]
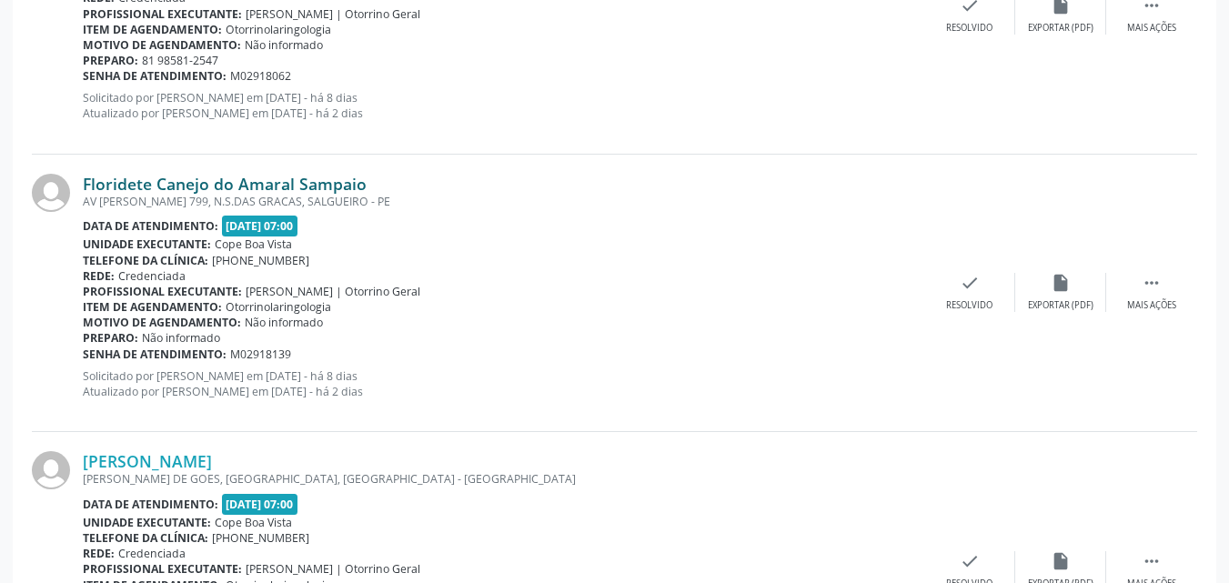
click at [210, 185] on link "Floridete Canejo do Amaral Sampaio" at bounding box center [225, 184] width 284 height 20
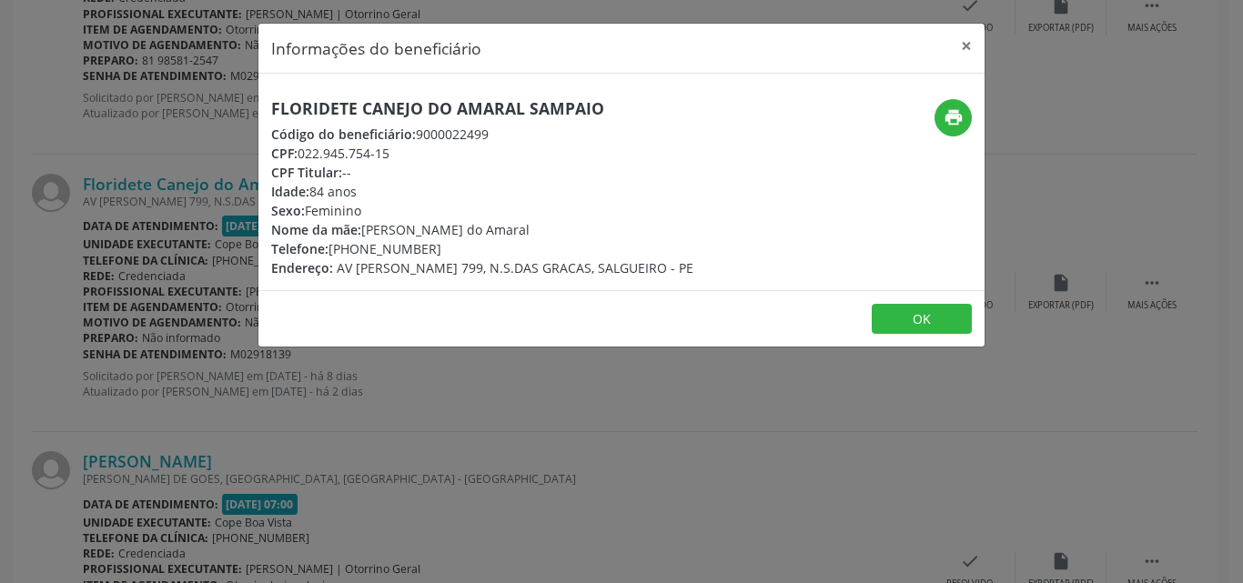
click at [363, 99] on h5 "Floridete Canejo do Amaral Sampaio" at bounding box center [482, 108] width 422 height 19
drag, startPoint x: 335, startPoint y: 256, endPoint x: 396, endPoint y: 248, distance: 61.4
click at [396, 248] on div "Floridete Canejo do Amaral Sampaio Código do beneficiário: 9000022499 CPF: 022.…" at bounding box center [482, 188] width 422 height 178
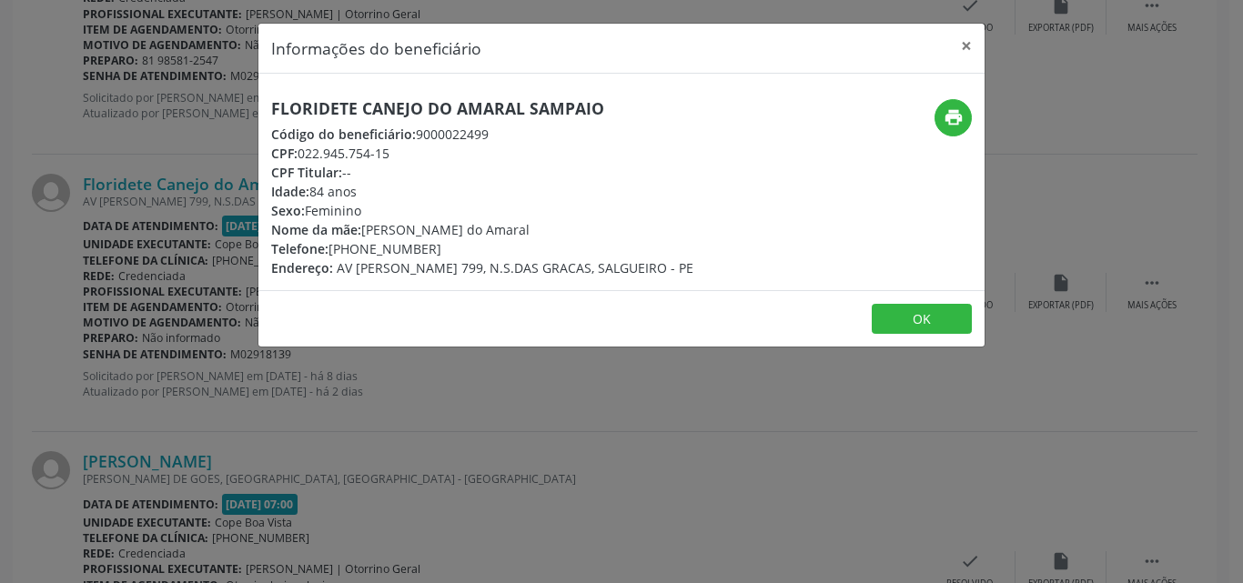
click at [359, 247] on div "Telefone: [PHONE_NUMBER]" at bounding box center [482, 248] width 422 height 19
drag, startPoint x: 330, startPoint y: 247, endPoint x: 439, endPoint y: 251, distance: 108.4
click at [438, 251] on div "Telefone: [PHONE_NUMBER]" at bounding box center [482, 248] width 422 height 19
drag, startPoint x: 362, startPoint y: 234, endPoint x: 553, endPoint y: 234, distance: 191.1
click at [553, 234] on div "Nome da mãe: [PERSON_NAME] do Amaral" at bounding box center [482, 229] width 422 height 19
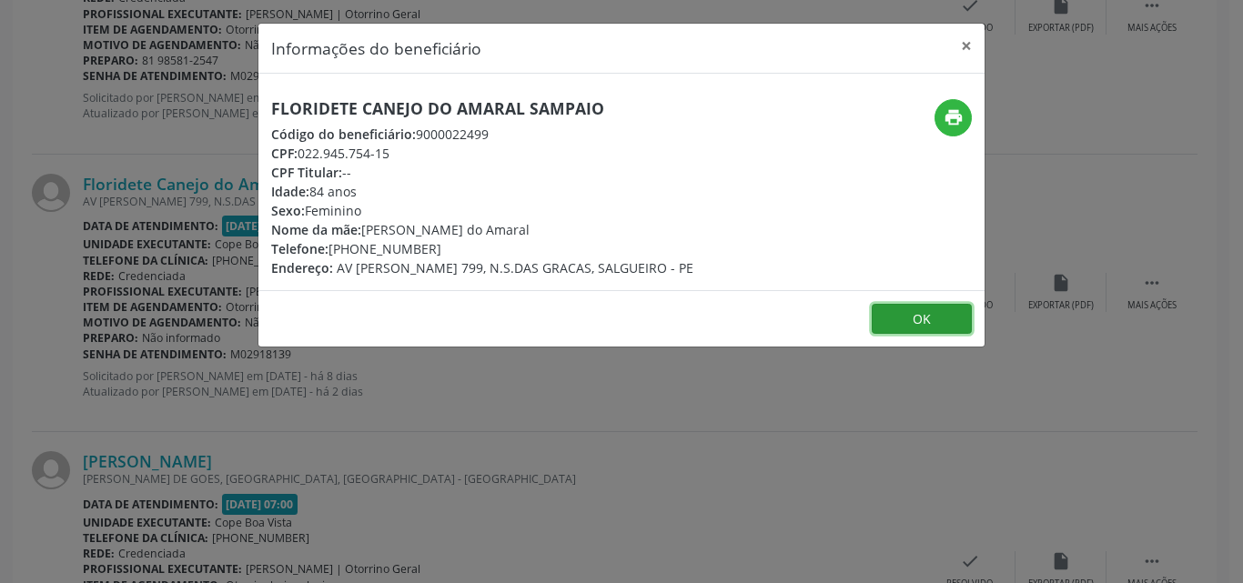
click at [919, 329] on button "OK" at bounding box center [922, 319] width 100 height 31
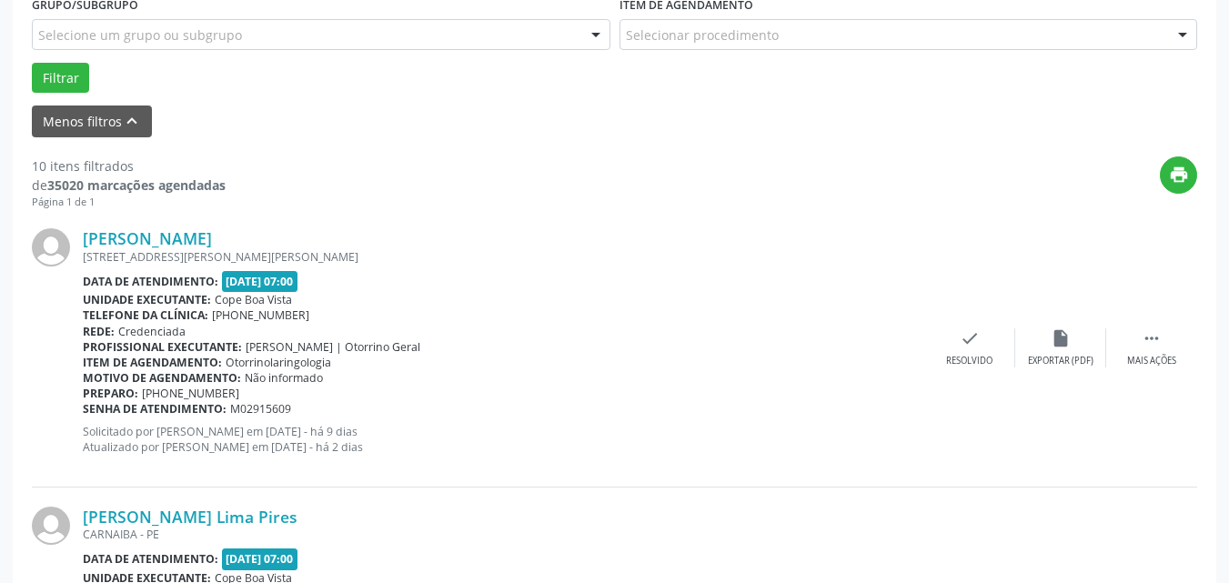
scroll to position [489, 0]
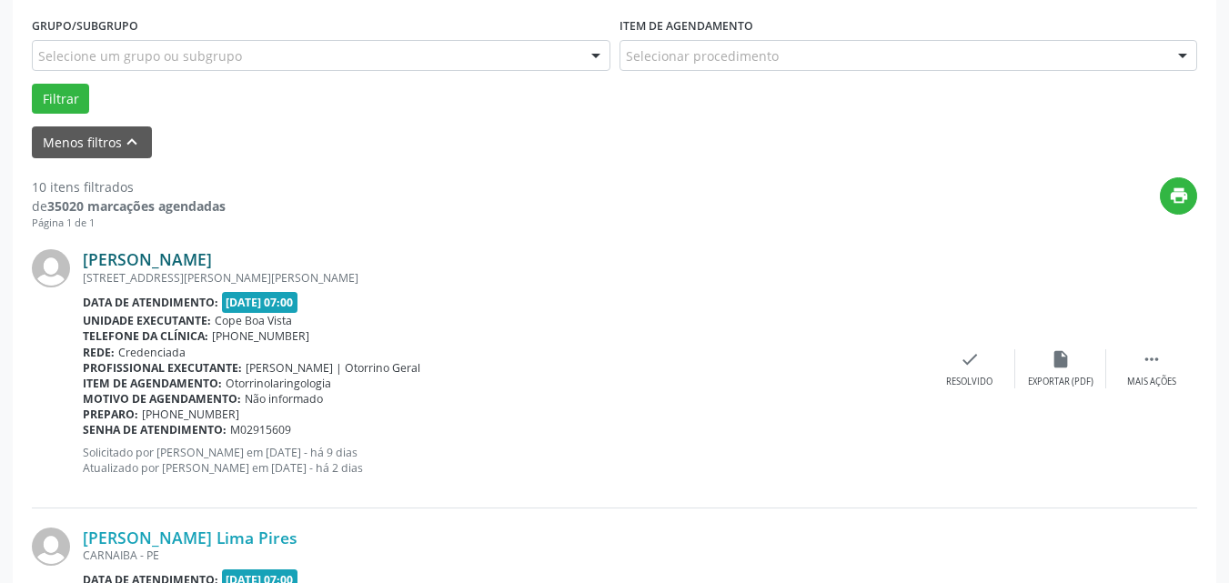
click at [187, 262] on link "[PERSON_NAME]" at bounding box center [147, 259] width 129 height 20
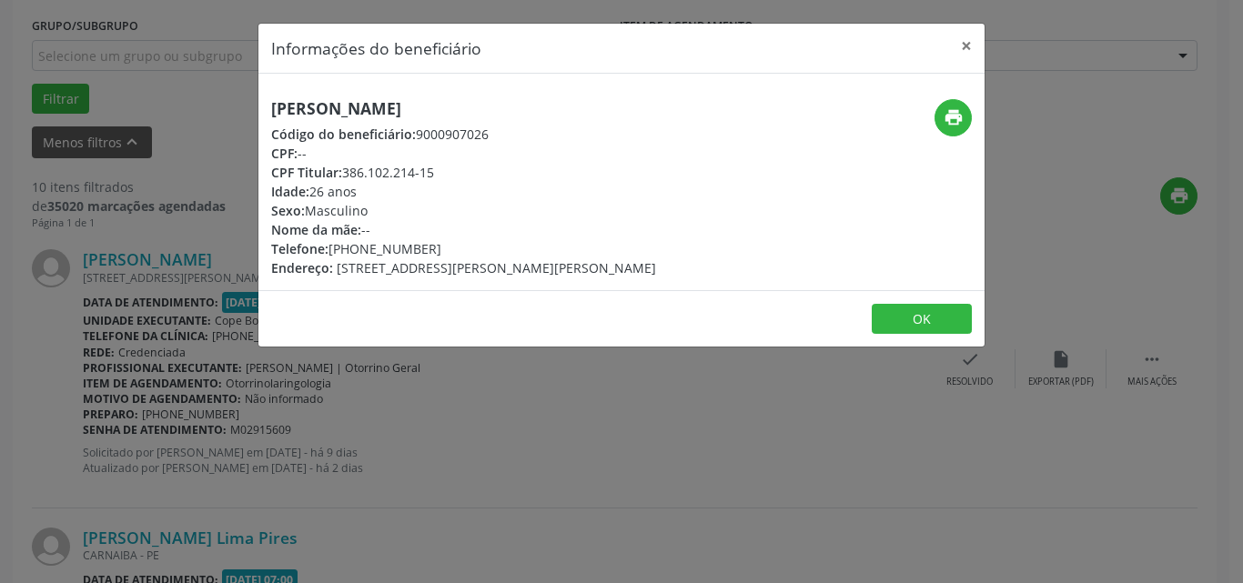
drag, startPoint x: 357, startPoint y: 113, endPoint x: 362, endPoint y: 105, distance: 9.8
click at [362, 105] on h5 "[PERSON_NAME]" at bounding box center [463, 108] width 385 height 19
drag, startPoint x: 338, startPoint y: 253, endPoint x: 442, endPoint y: 256, distance: 104.7
click at [442, 256] on div "Telefone: [PHONE_NUMBER]" at bounding box center [463, 248] width 385 height 19
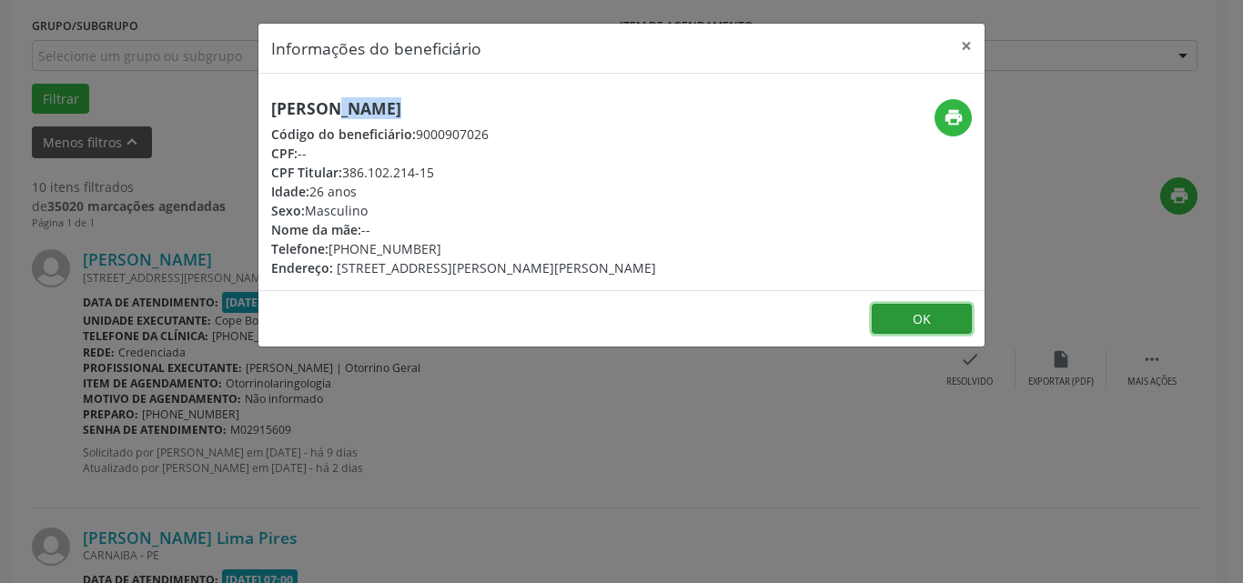
click at [884, 316] on button "OK" at bounding box center [922, 319] width 100 height 31
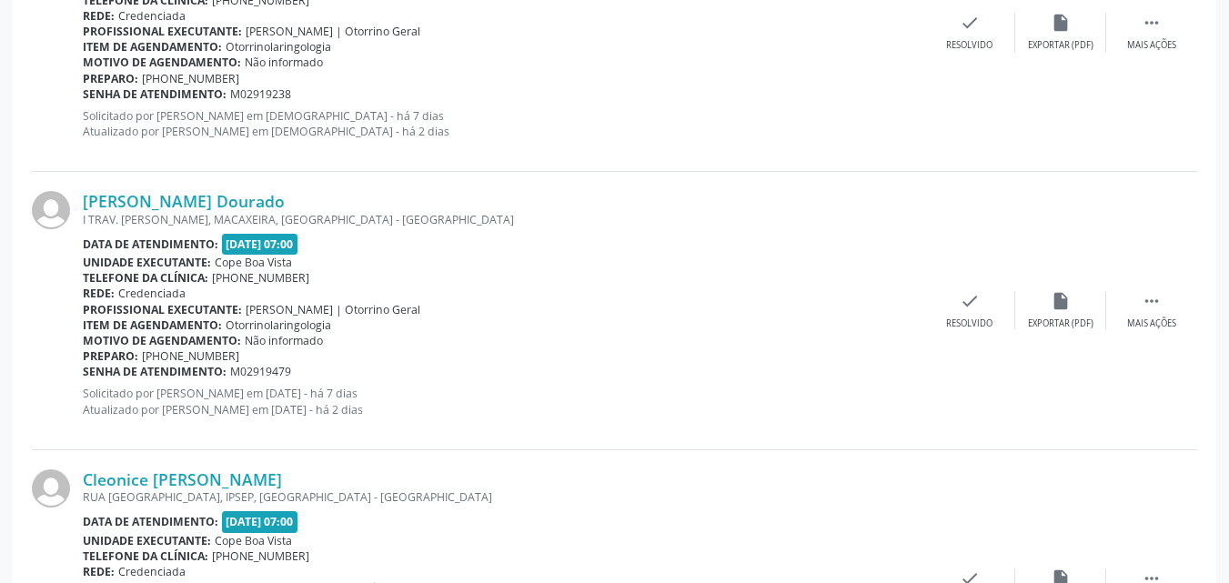
scroll to position [2491, 0]
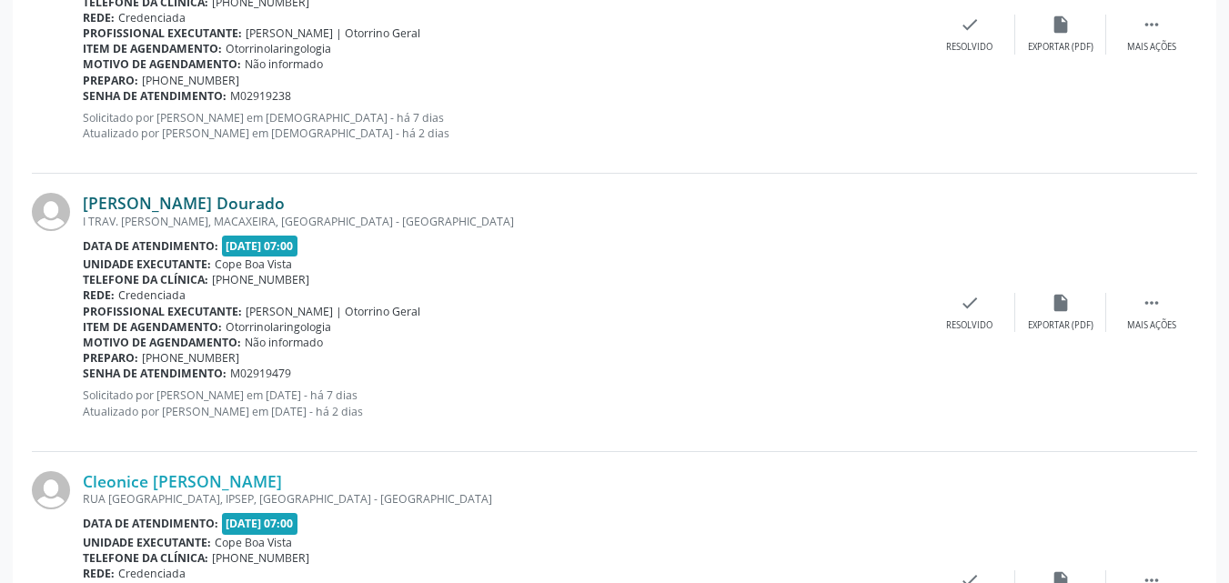
click at [191, 207] on link "[PERSON_NAME] Dourado" at bounding box center [184, 203] width 202 height 20
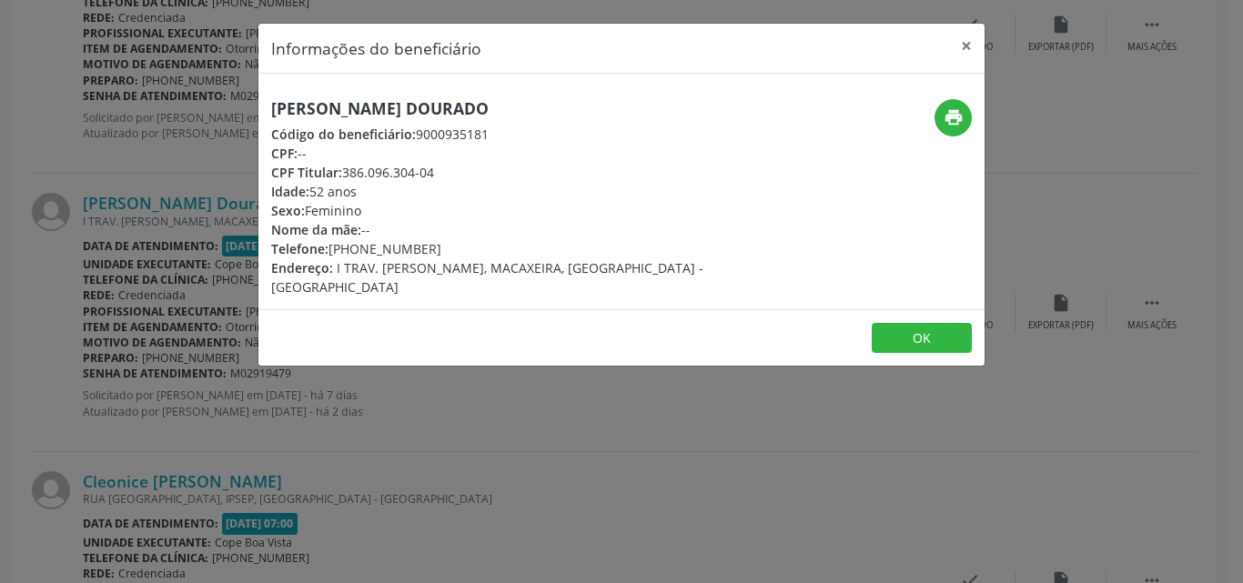
drag, startPoint x: 344, startPoint y: 174, endPoint x: 440, endPoint y: 177, distance: 96.5
click at [440, 177] on div "CPF Titular: 386.096.304-04" at bounding box center [500, 172] width 459 height 19
click at [445, 165] on div "CPF Titular: 386.096.304-04" at bounding box center [500, 172] width 459 height 19
click at [931, 309] on footer "OK" at bounding box center [621, 337] width 726 height 57
click at [921, 323] on button "OK" at bounding box center [922, 338] width 100 height 31
